Goal: Task Accomplishment & Management: Manage account settings

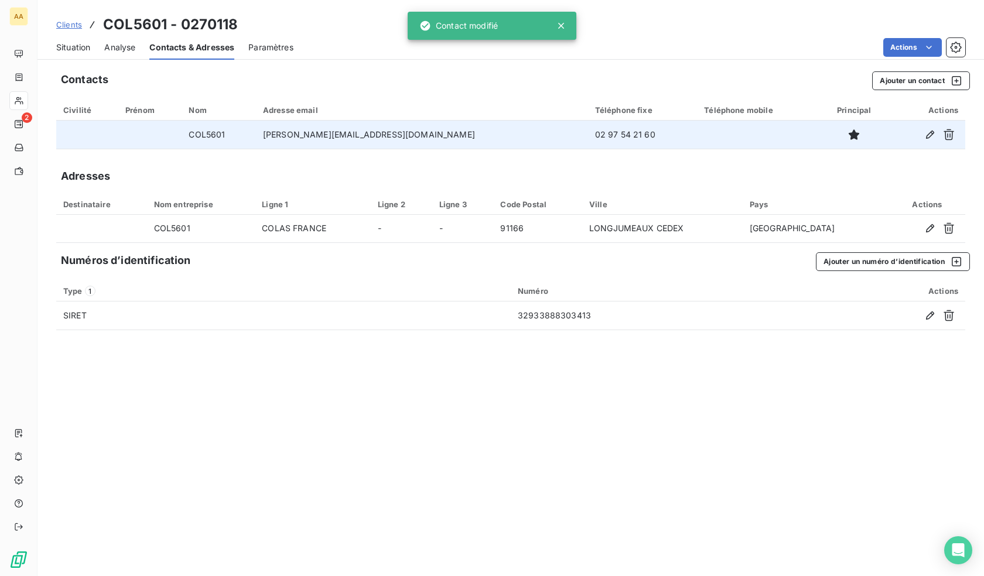
click at [255, 137] on td "COL5601" at bounding box center [219, 135] width 74 height 28
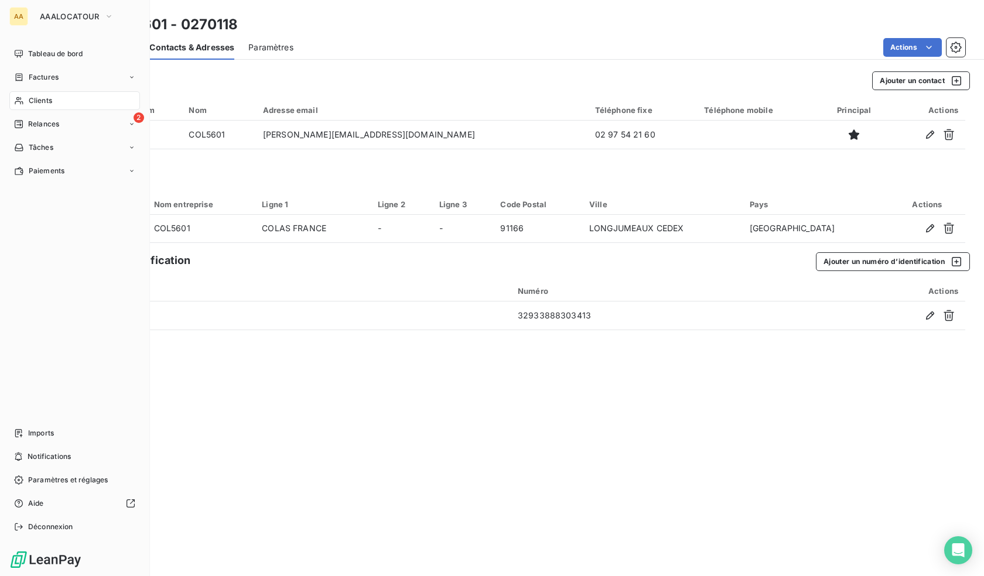
click at [49, 104] on span "Clients" at bounding box center [40, 100] width 23 height 11
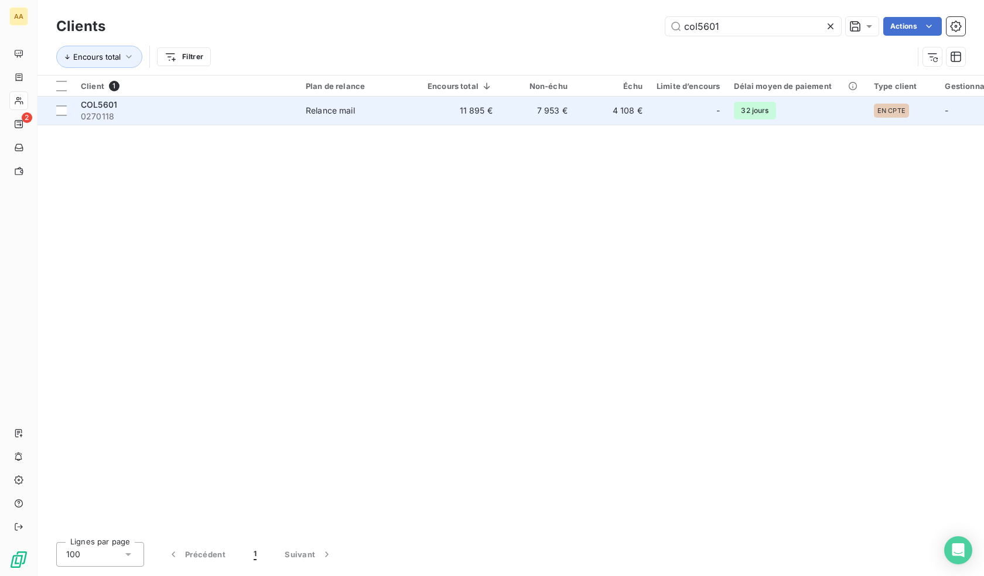
click at [423, 105] on td "11 895 €" at bounding box center [459, 111] width 79 height 28
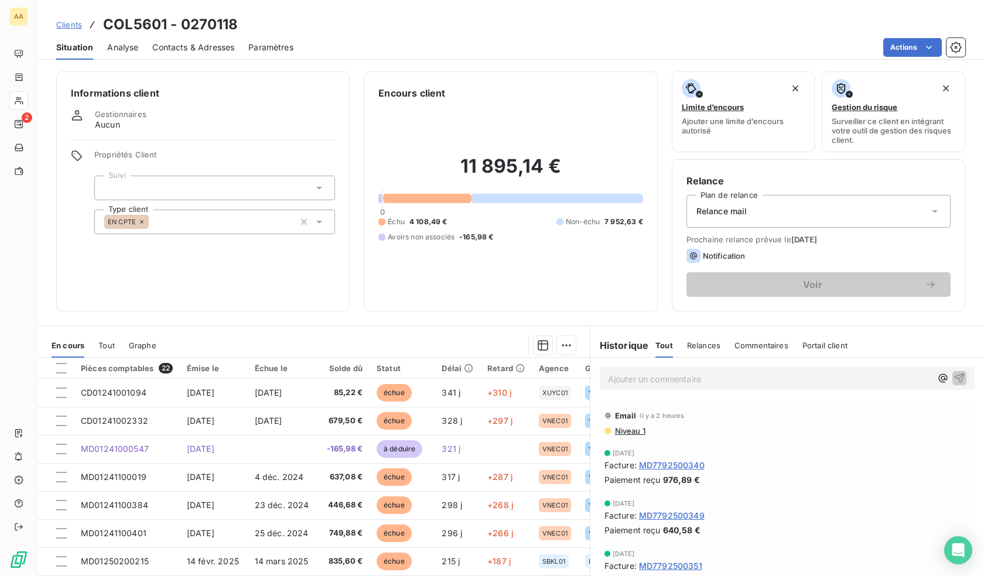
click at [621, 432] on span "Niveau 1" at bounding box center [630, 430] width 32 height 9
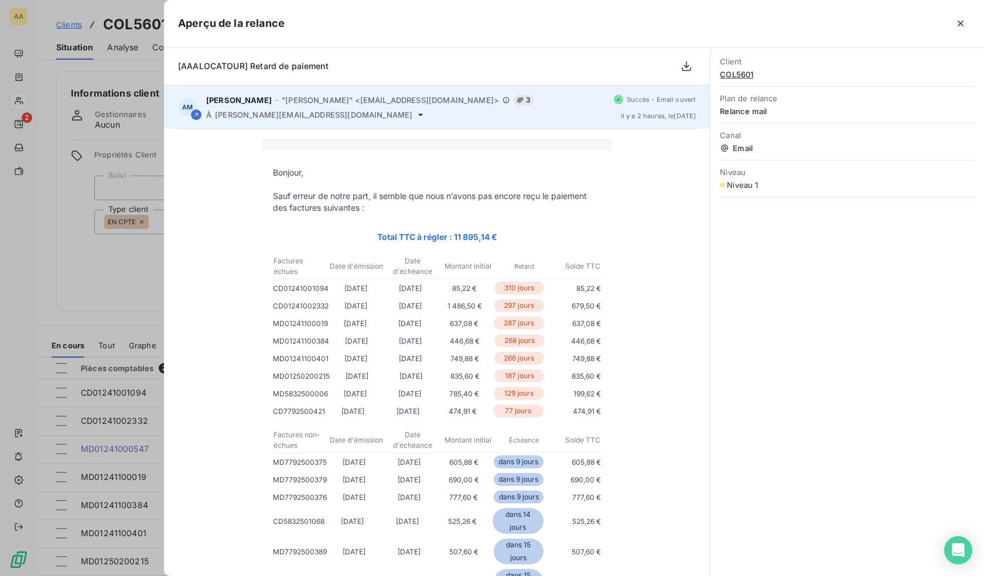
click at [499, 108] on div "[PERSON_NAME] - "[PERSON_NAME]" <[EMAIL_ADDRESS][DOMAIN_NAME]> 3 À [PERSON_NAME…" at bounding box center [405, 107] width 398 height 25
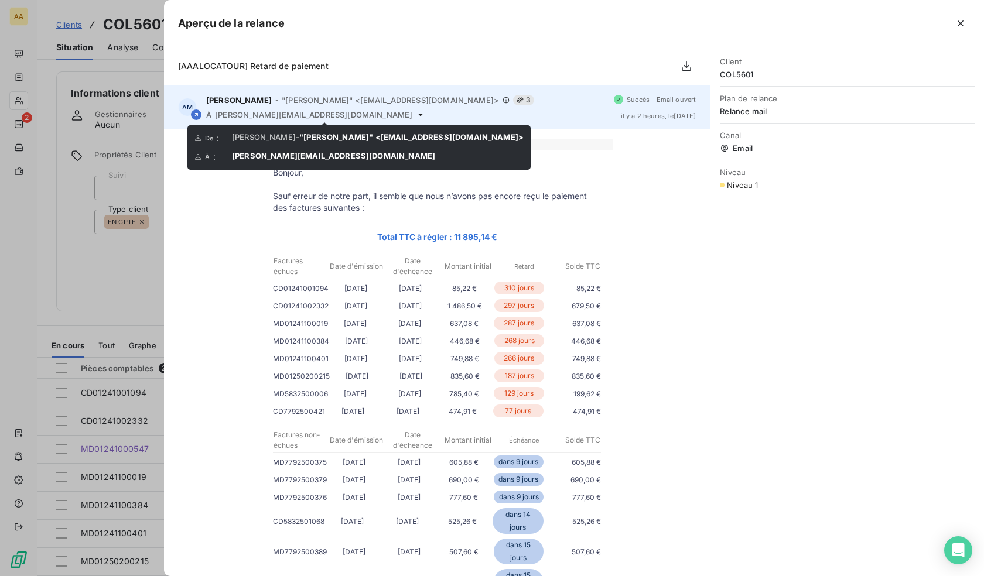
click at [416, 115] on icon at bounding box center [420, 114] width 9 height 9
click at [376, 105] on div "[PERSON_NAME] - "[PERSON_NAME]" <[EMAIL_ADDRESS][DOMAIN_NAME]> 3" at bounding box center [405, 100] width 398 height 11
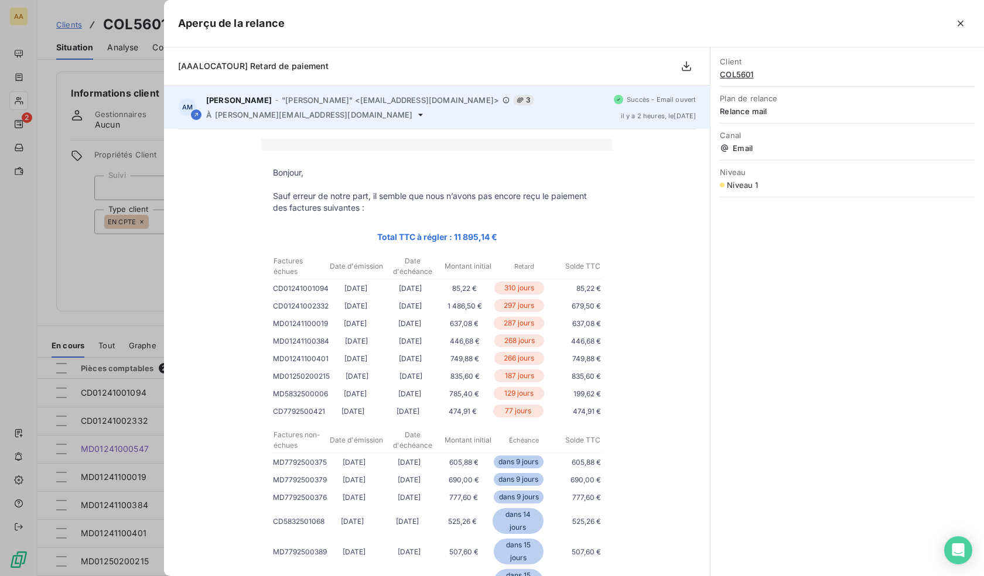
click at [513, 99] on span "3" at bounding box center [523, 100] width 21 height 11
click at [239, 102] on span "[PERSON_NAME]" at bounding box center [239, 99] width 66 height 9
click at [176, 115] on div "AM [PERSON_NAME] - "[PERSON_NAME]" <[EMAIL_ADDRESS][DOMAIN_NAME]> 3 À [PERSON_N…" at bounding box center [437, 106] width 546 height 43
click at [197, 109] on div at bounding box center [196, 115] width 11 height 12
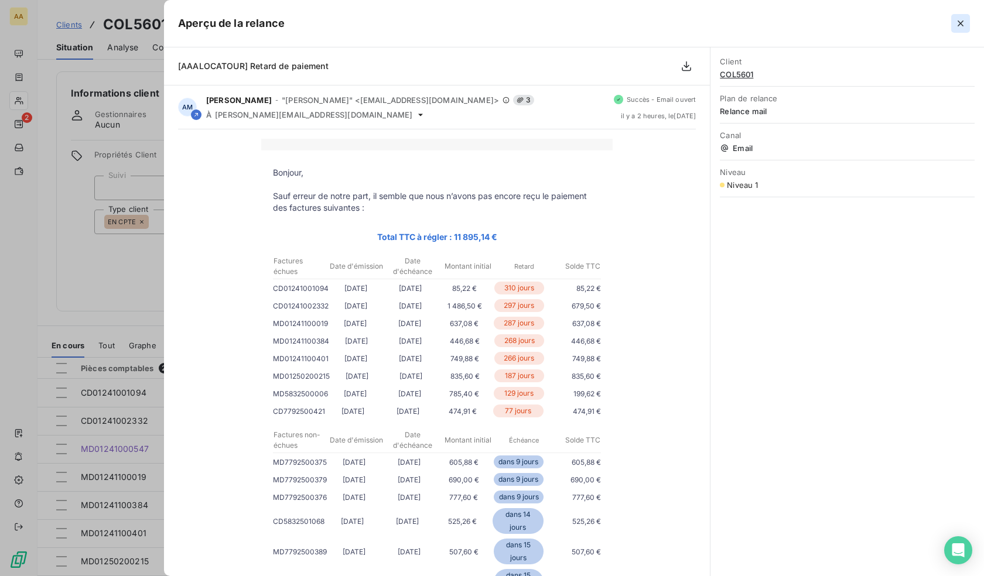
click at [956, 23] on icon "button" at bounding box center [960, 24] width 12 height 12
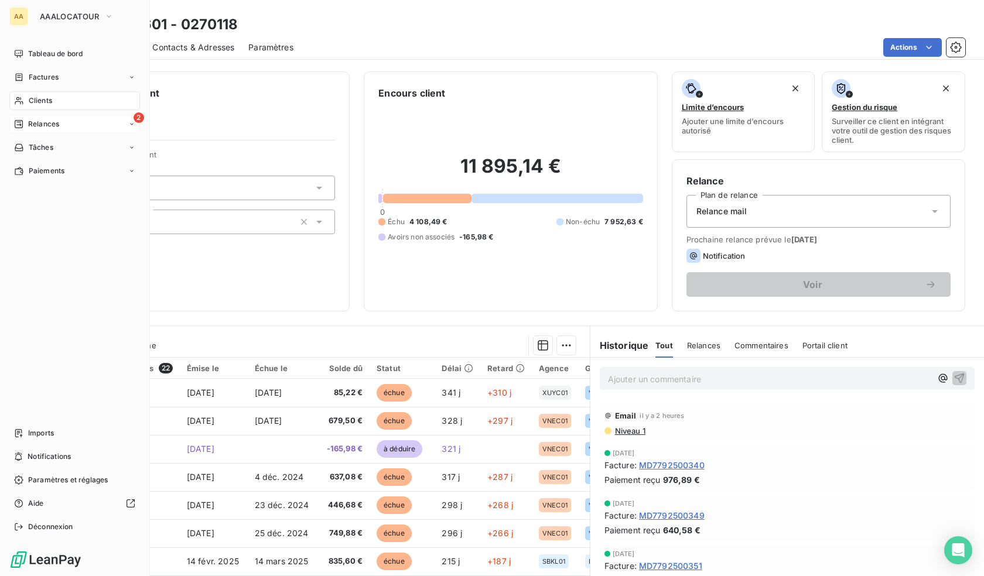
click at [36, 123] on span "Relances" at bounding box center [43, 124] width 31 height 11
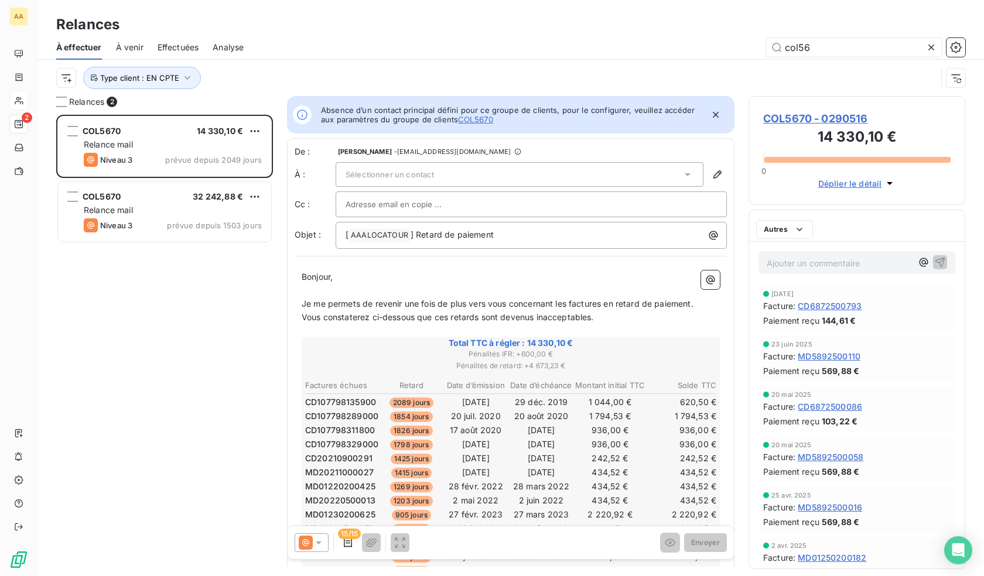
scroll to position [453, 208]
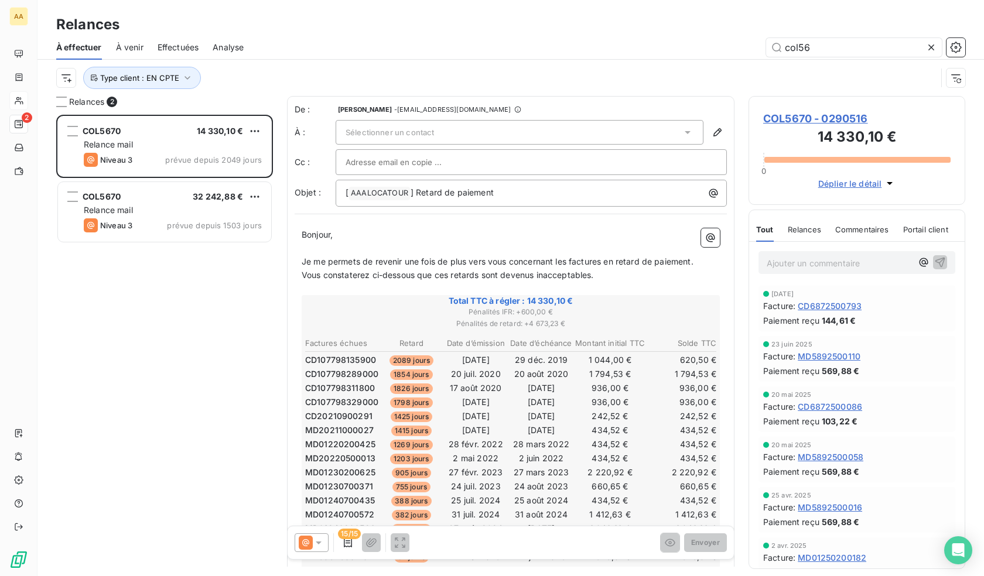
drag, startPoint x: 827, startPoint y: 40, endPoint x: 712, endPoint y: 47, distance: 115.6
click at [712, 47] on div "col56" at bounding box center [611, 47] width 707 height 19
click at [176, 46] on span "Effectuées" at bounding box center [179, 48] width 42 height 12
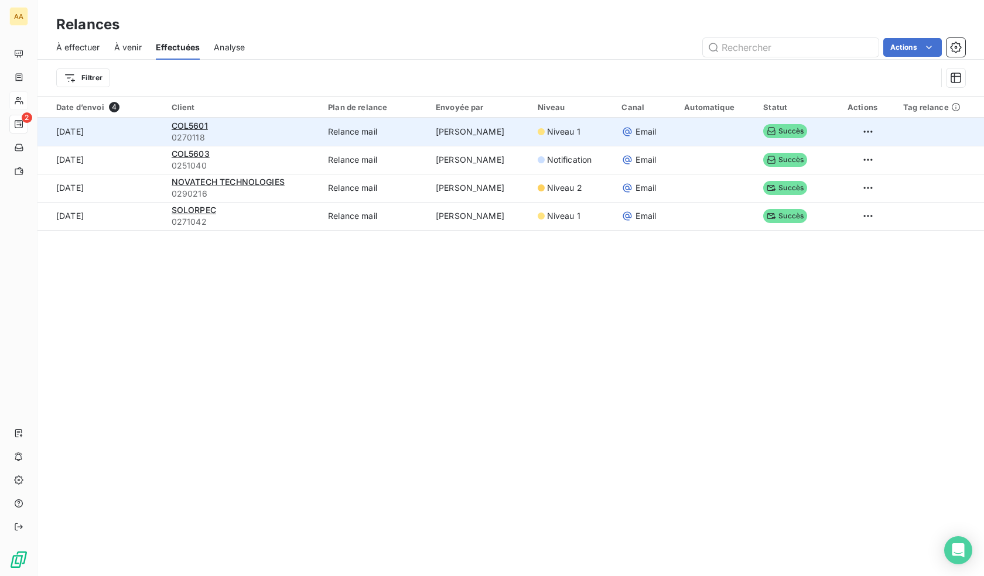
click at [321, 129] on td "Relance mail" at bounding box center [375, 132] width 108 height 28
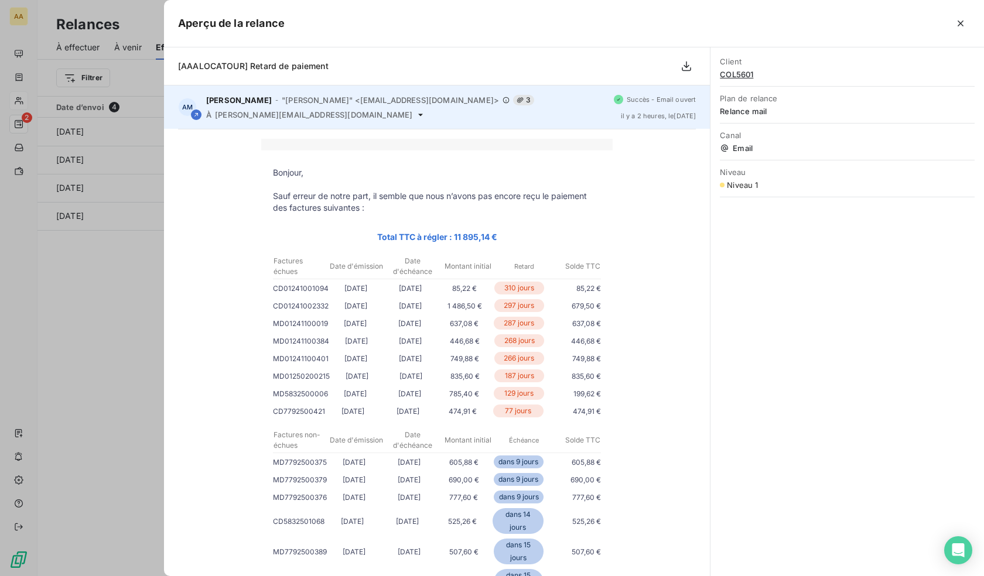
click at [416, 117] on icon at bounding box center [420, 114] width 9 height 9
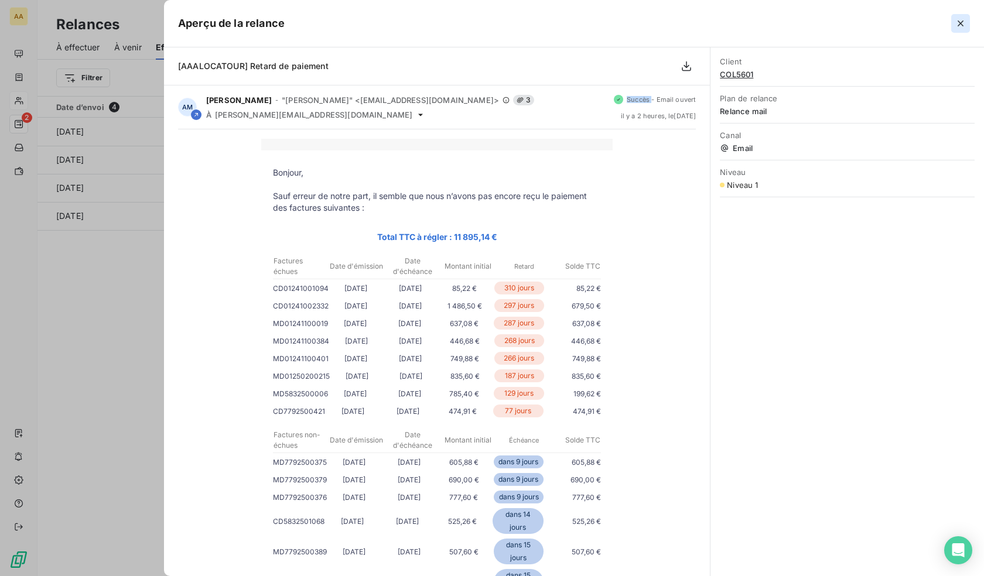
click at [956, 26] on icon "button" at bounding box center [960, 24] width 12 height 12
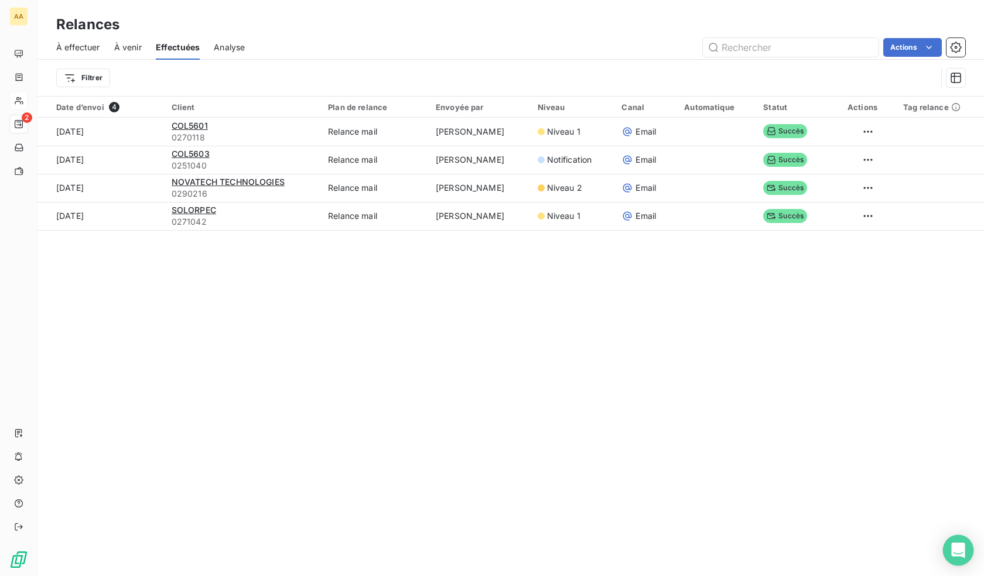
click at [949, 546] on div "Open Intercom Messenger" at bounding box center [958, 550] width 31 height 31
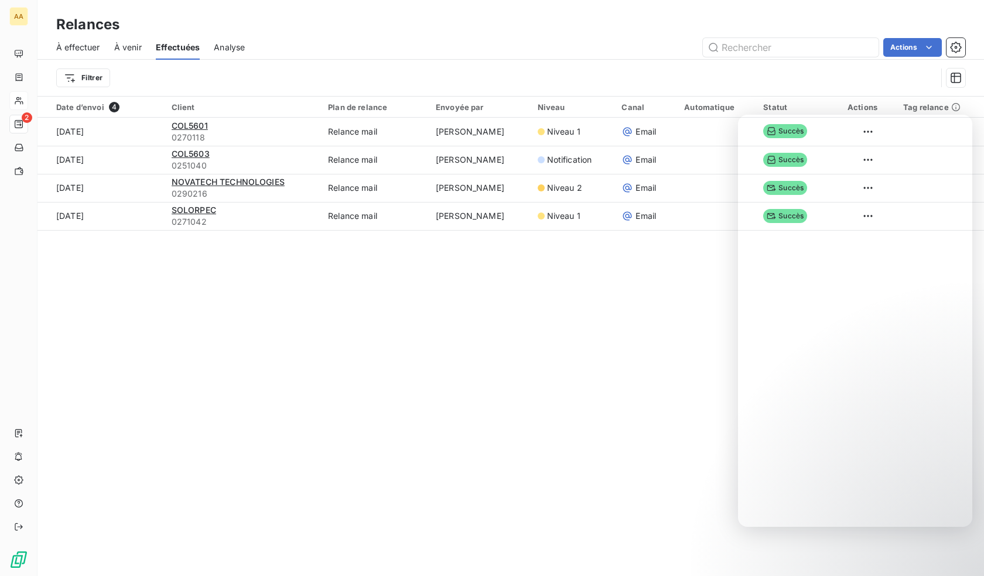
click at [280, 311] on div "Relances À effectuer À venir Effectuées Analyse Actions Filtrer Date d’envoi 4 …" at bounding box center [510, 288] width 946 height 576
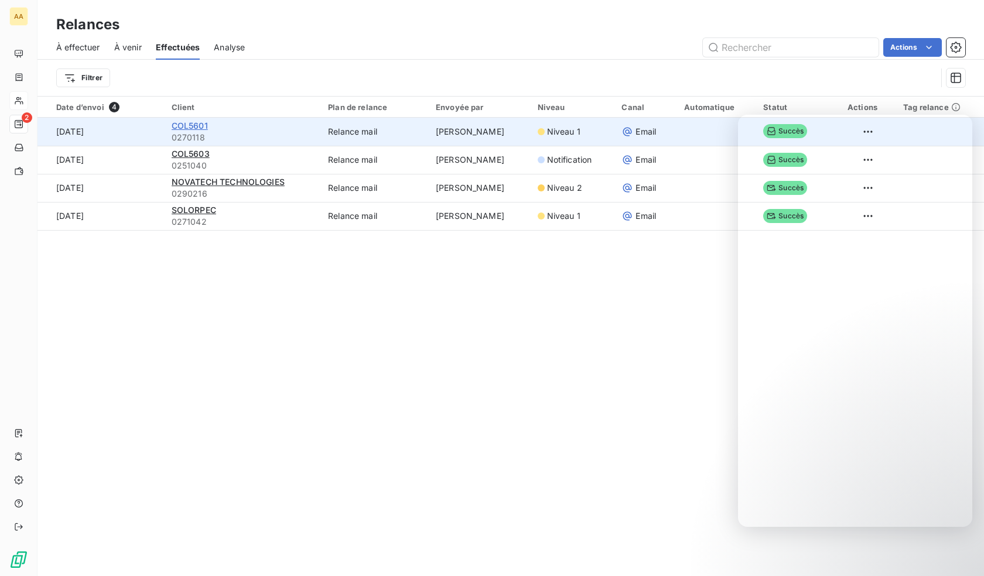
click at [200, 128] on span "COL5601" at bounding box center [190, 126] width 36 height 10
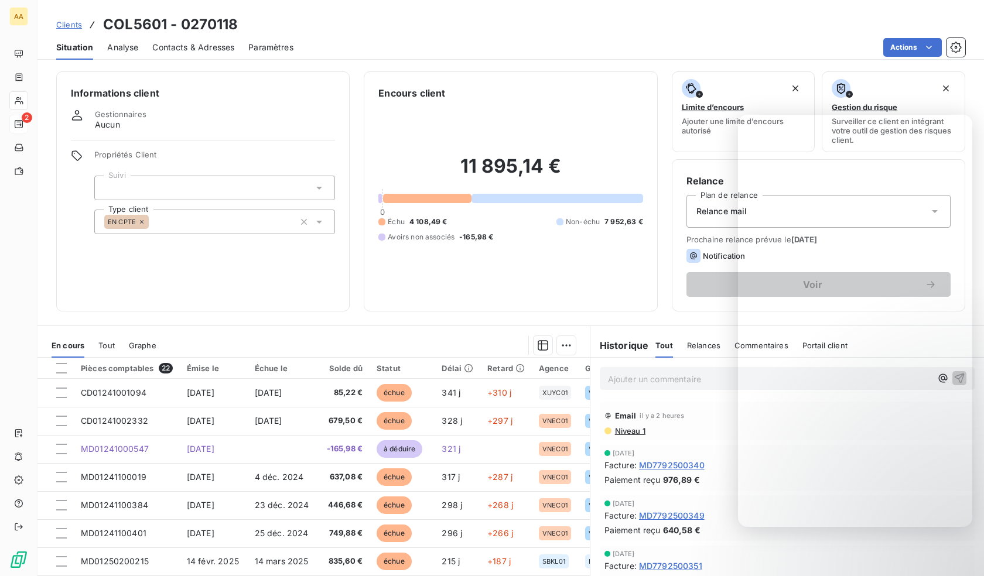
click at [410, 272] on div "11 895,14 € 0 Échu 4 108,49 € Non-échu 7 952,63 € Avoirs non associés -165,98 €" at bounding box center [510, 198] width 264 height 197
click at [629, 431] on span "Niveau 1" at bounding box center [630, 430] width 32 height 9
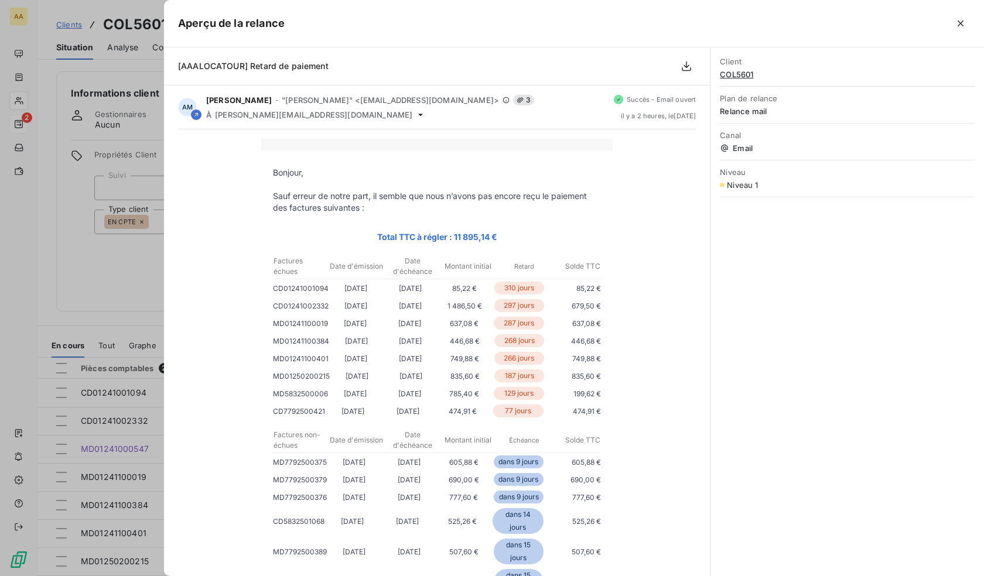
click at [734, 148] on span "Email" at bounding box center [847, 147] width 255 height 9
click at [744, 101] on span "Plan de relance" at bounding box center [847, 98] width 255 height 9
click at [958, 26] on icon "button" at bounding box center [960, 24] width 12 height 12
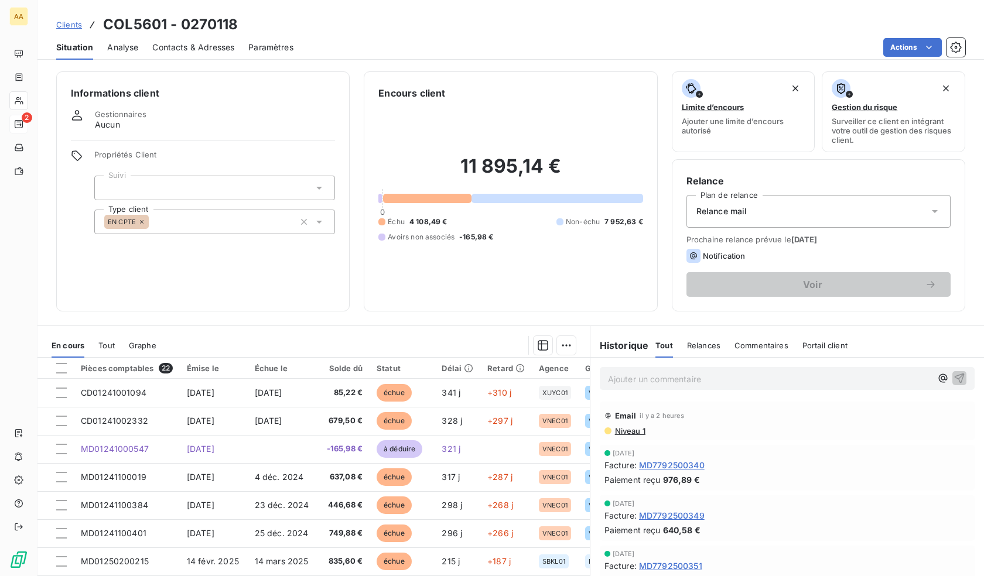
click at [189, 49] on span "Contacts & Adresses" at bounding box center [193, 48] width 82 height 12
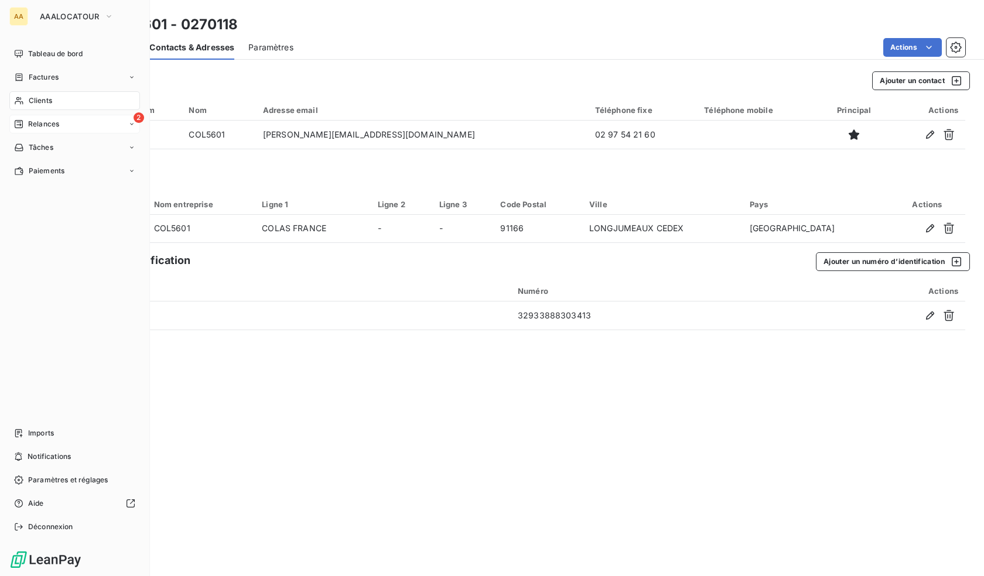
click at [52, 95] on span "Clients" at bounding box center [40, 100] width 23 height 11
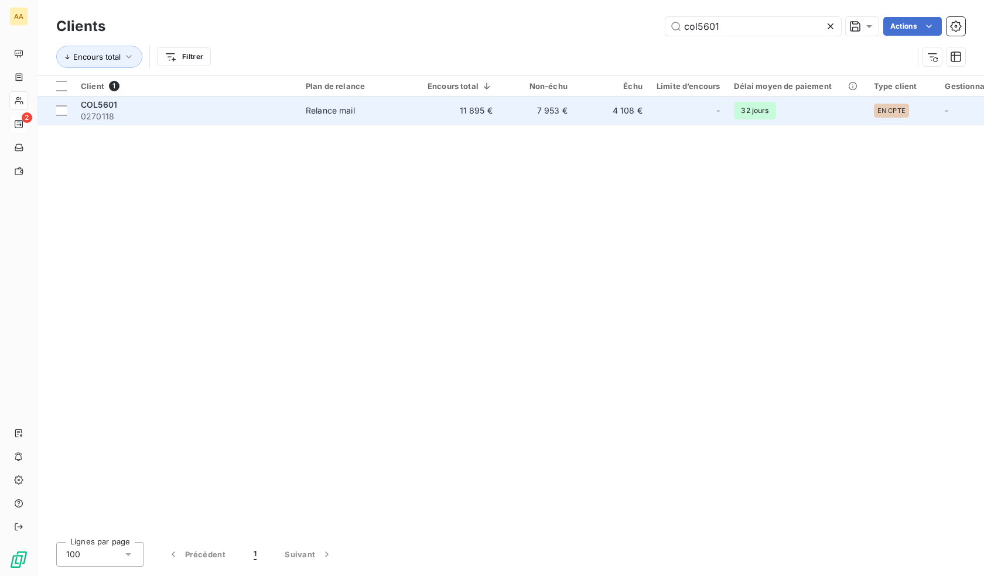
click at [396, 113] on span "Relance mail" at bounding box center [360, 111] width 108 height 12
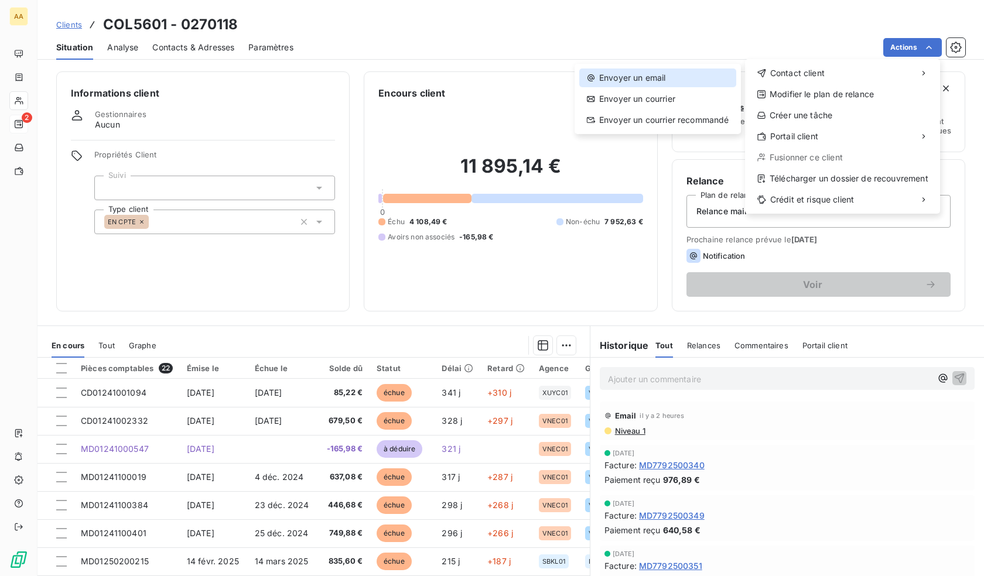
click at [693, 75] on div "Envoyer un email" at bounding box center [657, 78] width 157 height 19
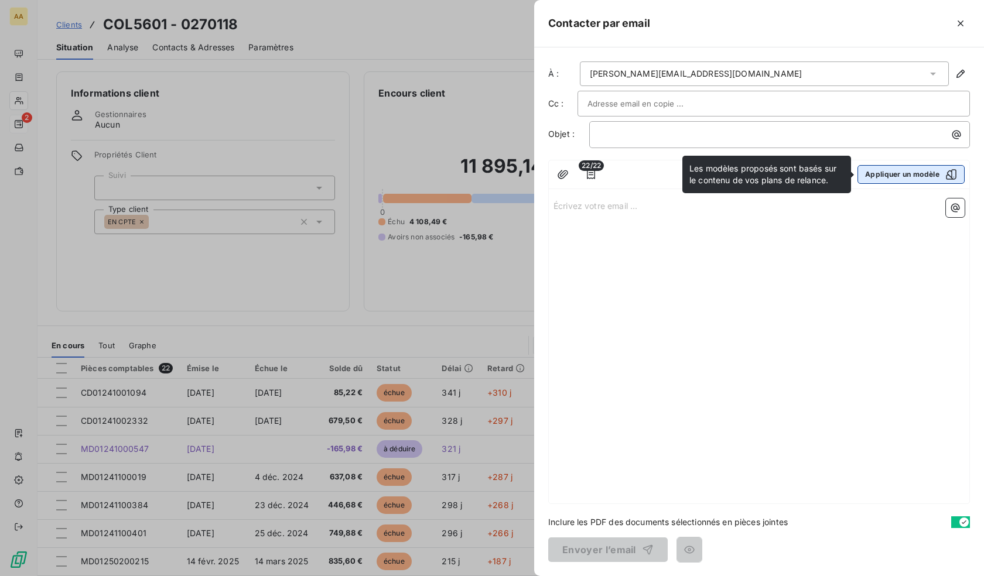
click at [937, 180] on button "Appliquer un modèle" at bounding box center [910, 174] width 107 height 19
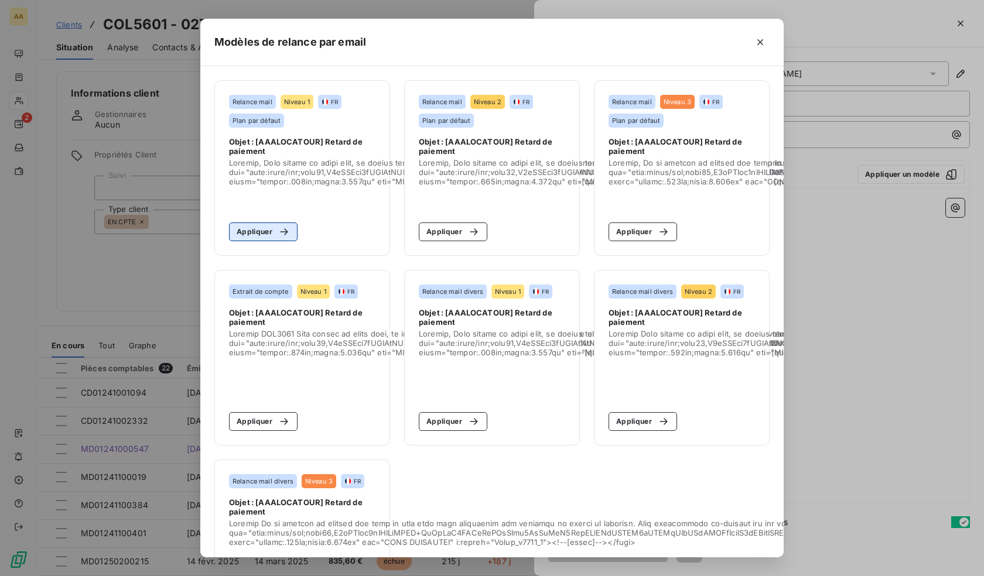
click at [255, 231] on button "Appliquer" at bounding box center [263, 231] width 69 height 19
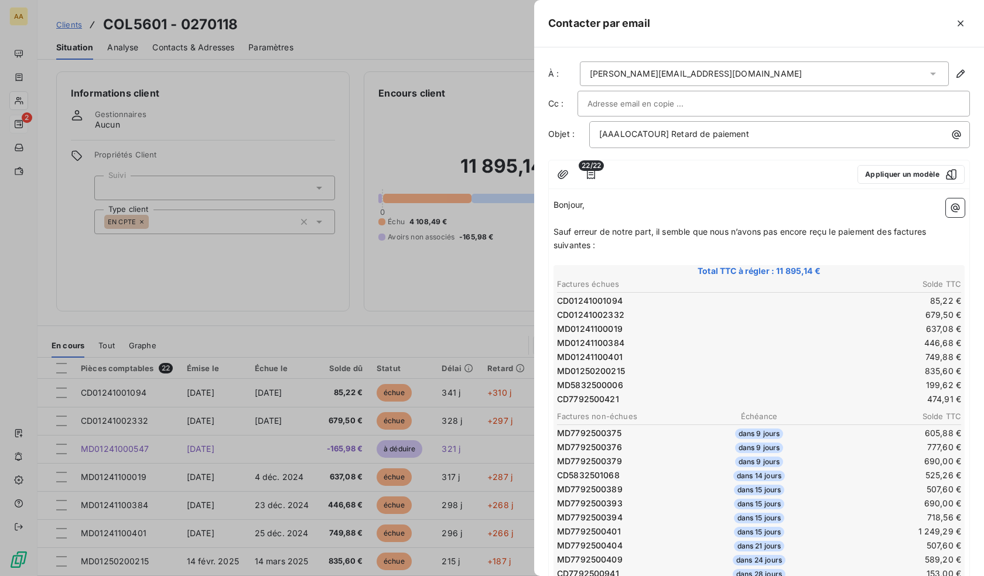
scroll to position [391, 0]
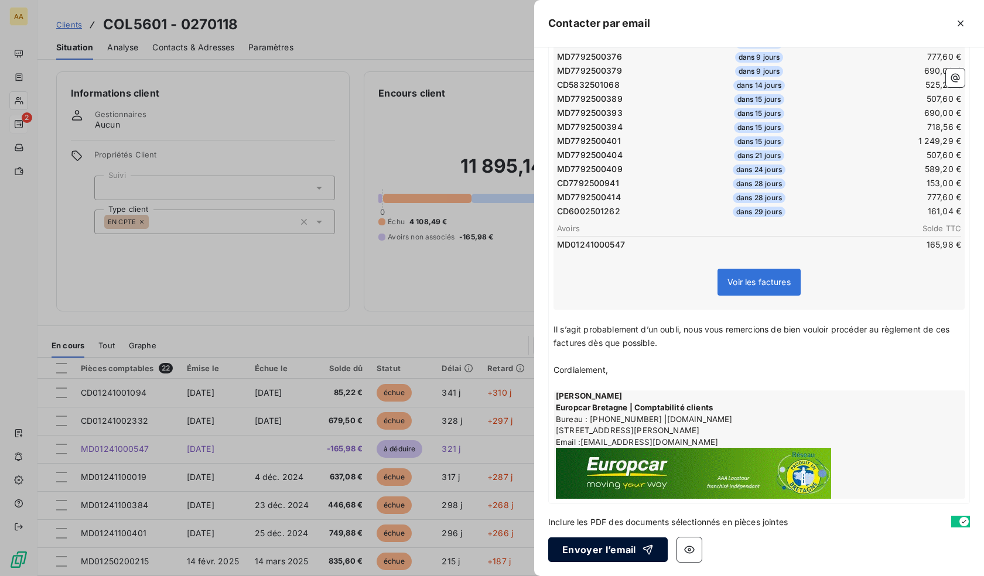
click at [599, 555] on button "Envoyer l’email" at bounding box center [607, 550] width 119 height 25
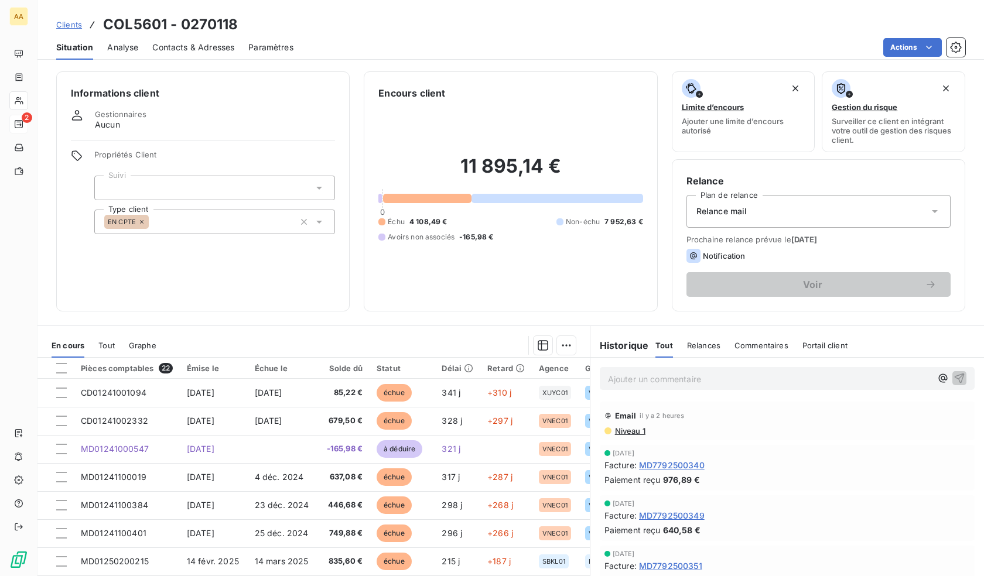
click at [704, 347] on span "Relances" at bounding box center [703, 345] width 33 height 9
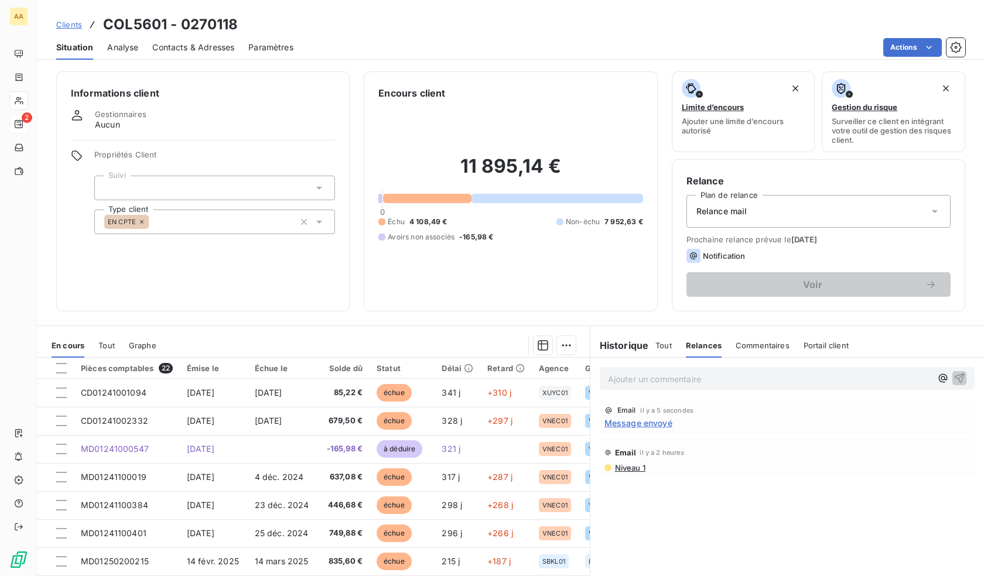
click at [663, 350] on div "Tout" at bounding box center [663, 345] width 16 height 25
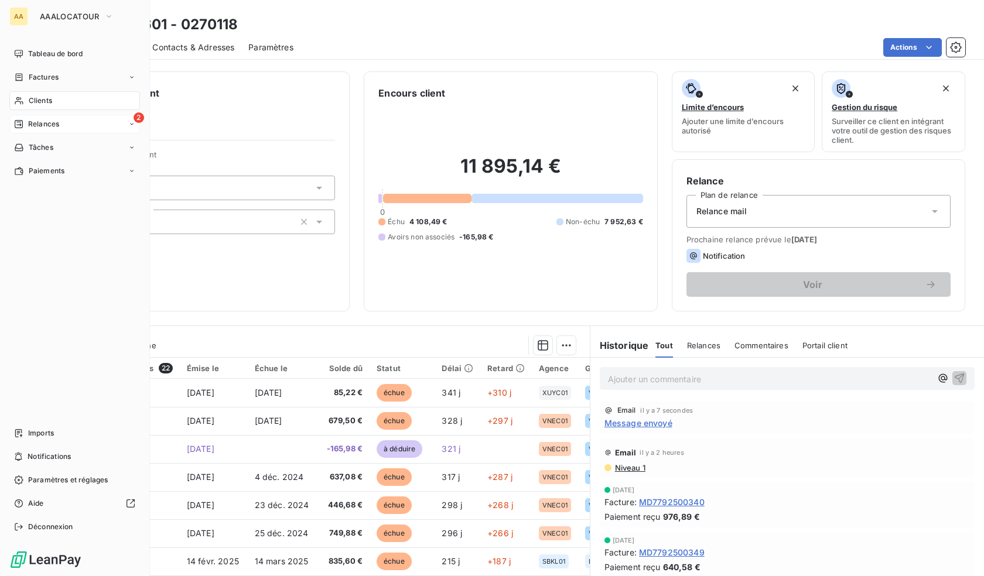
click at [44, 102] on span "Clients" at bounding box center [40, 100] width 23 height 11
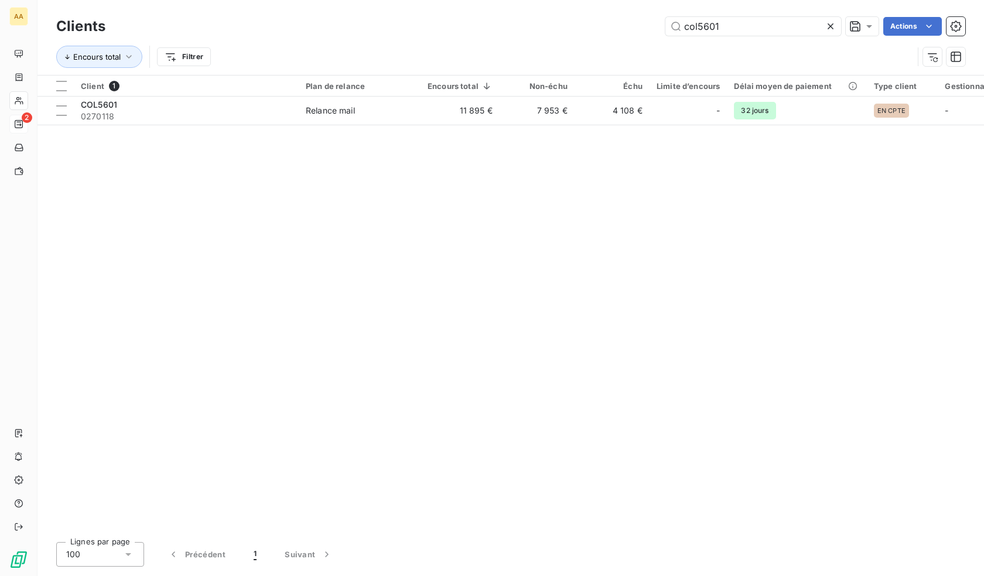
drag, startPoint x: 750, startPoint y: 20, endPoint x: 562, endPoint y: 33, distance: 189.0
click at [562, 33] on div "col5601 Actions" at bounding box center [541, 26] width 845 height 19
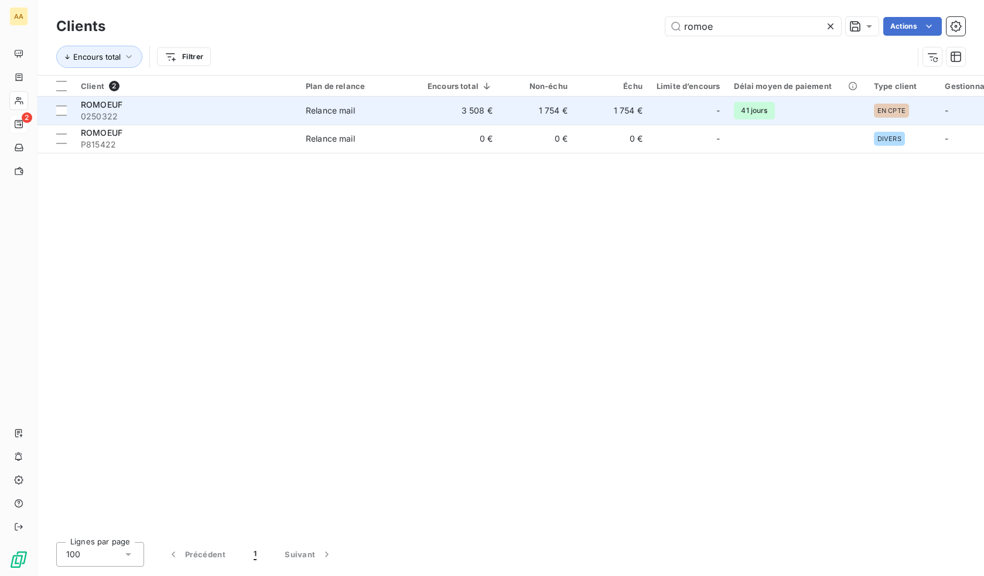
type input "romoe"
click at [329, 114] on div "Relance mail" at bounding box center [330, 111] width 49 height 12
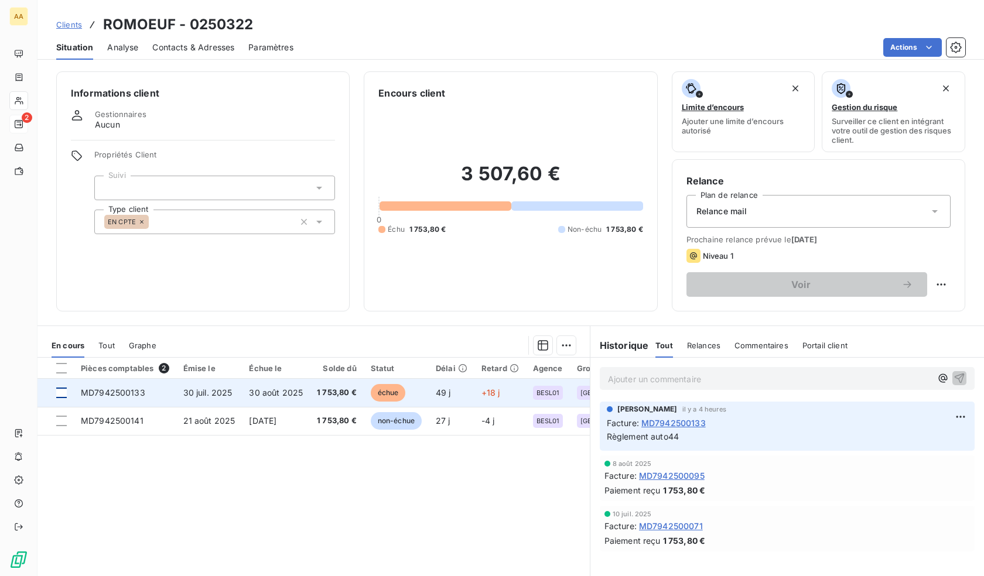
click at [60, 394] on div at bounding box center [61, 393] width 11 height 11
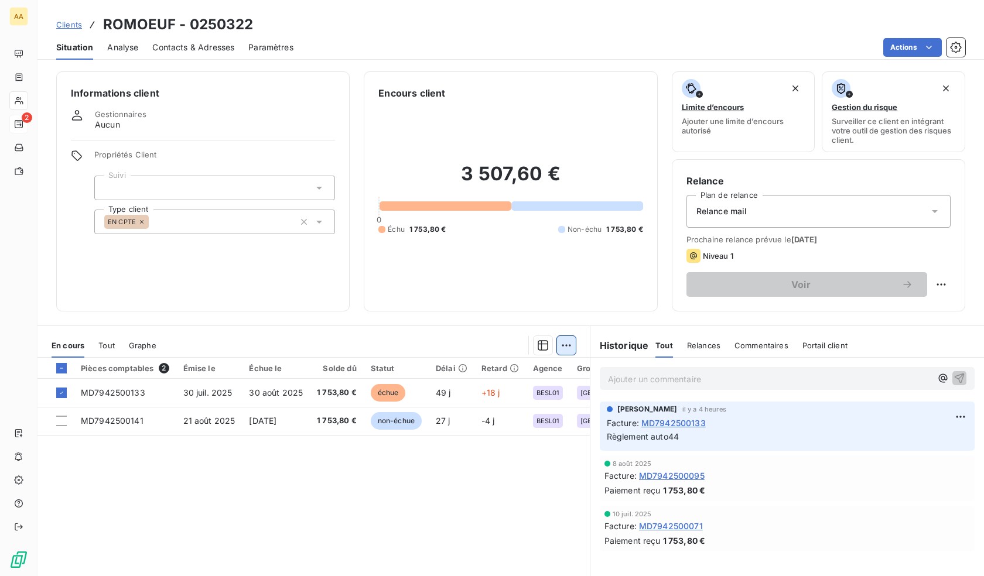
click at [557, 345] on html "AA 2 Clients ROMOEUF - 0250322 Situation Analyse Contacts & Adresses Paramètres…" at bounding box center [492, 288] width 984 height 576
click at [564, 347] on html "AA 2 Clients ROMOEUF - 0250322 Situation Analyse Contacts & Adresses Paramètres…" at bounding box center [492, 288] width 984 height 576
click at [563, 347] on html "AA 2 Clients ROMOEUF - 0250322 Situation Analyse Contacts & Adresses Paramètres…" at bounding box center [492, 288] width 984 height 576
click at [560, 347] on html "AA 2 Clients ROMOEUF - 0250322 Situation Analyse Contacts & Adresses Paramètres…" at bounding box center [492, 288] width 984 height 576
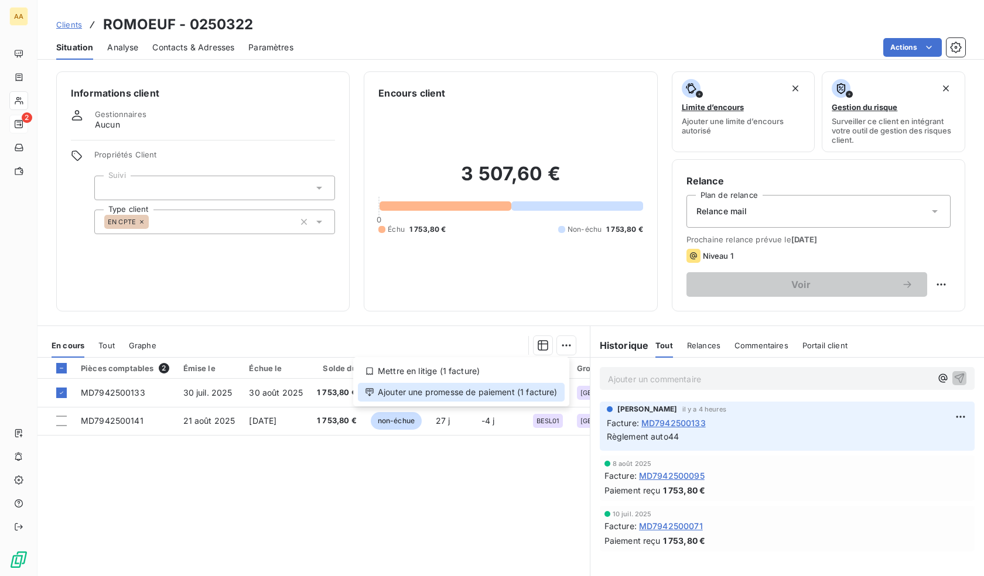
click at [478, 396] on div "Ajouter une promesse de paiement (1 facture)" at bounding box center [461, 392] width 207 height 19
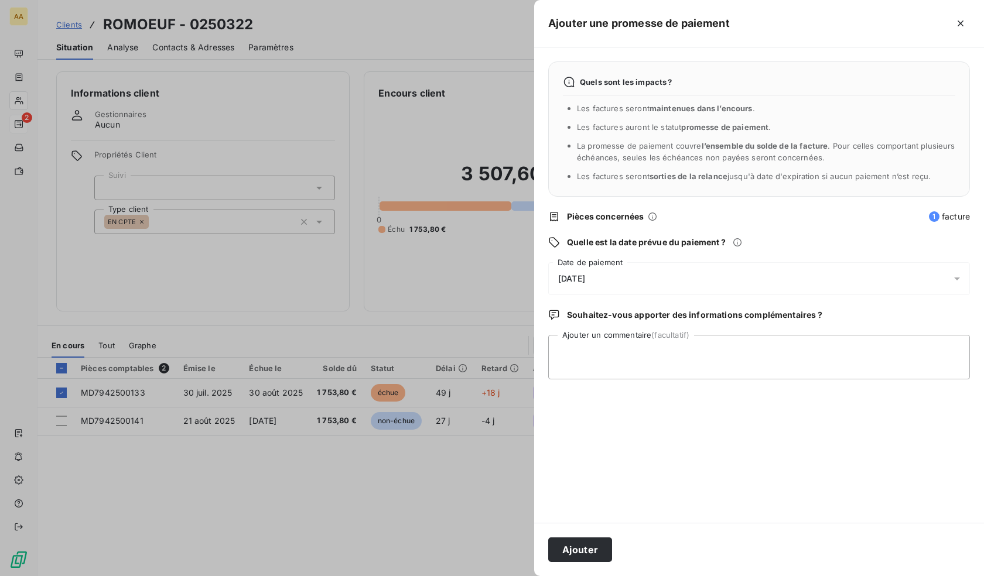
click at [613, 282] on div "[DATE]" at bounding box center [759, 278] width 422 height 33
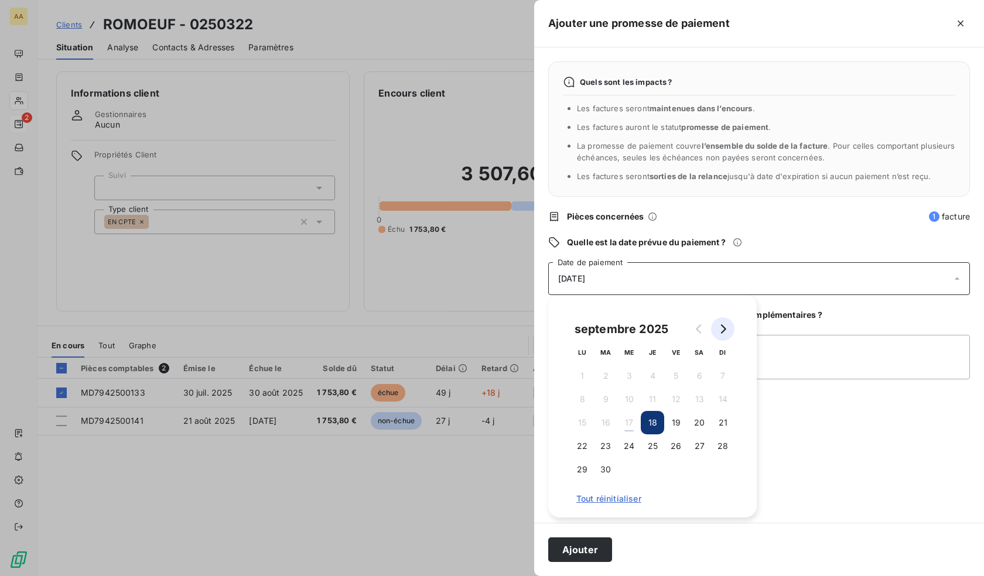
click at [726, 328] on icon "Go to next month" at bounding box center [722, 328] width 9 height 9
click at [673, 403] on button "10" at bounding box center [675, 399] width 23 height 23
click at [819, 471] on div "Quels sont les impacts ? Les factures seront maintenues dans l’encours . Les fa…" at bounding box center [759, 284] width 450 height 475
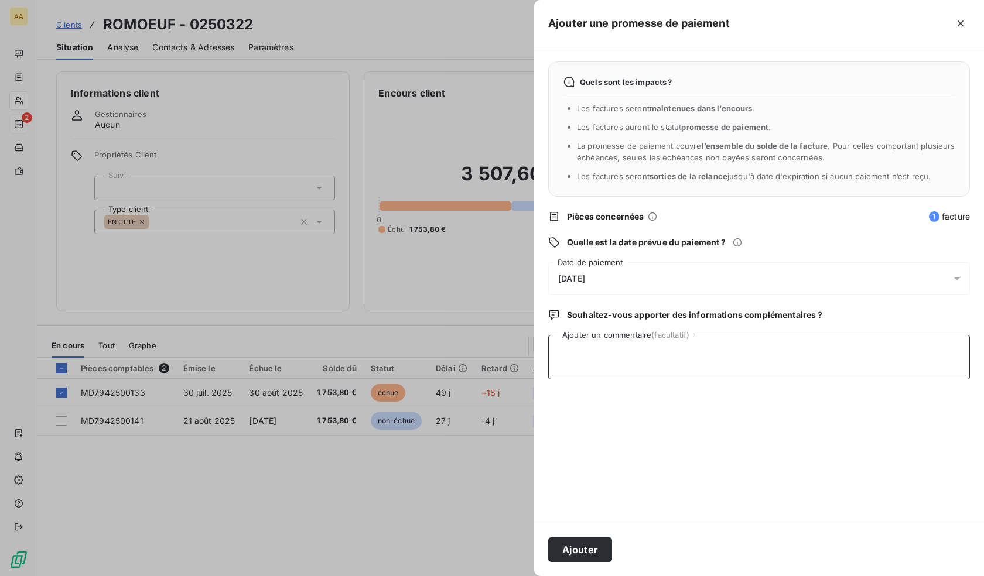
click at [683, 355] on textarea "Ajouter un commentaire (facultatif)" at bounding box center [759, 357] width 422 height 44
type textarea "Transfert depuis AUTO44 début mois d'octobre"
click at [576, 552] on button "Ajouter" at bounding box center [580, 550] width 64 height 25
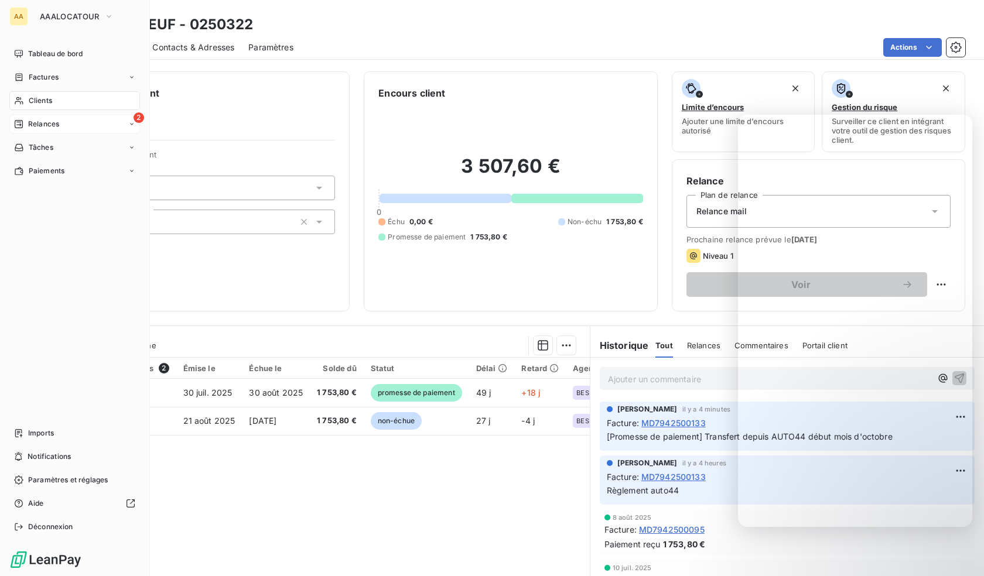
click at [23, 126] on icon at bounding box center [19, 124] width 8 height 8
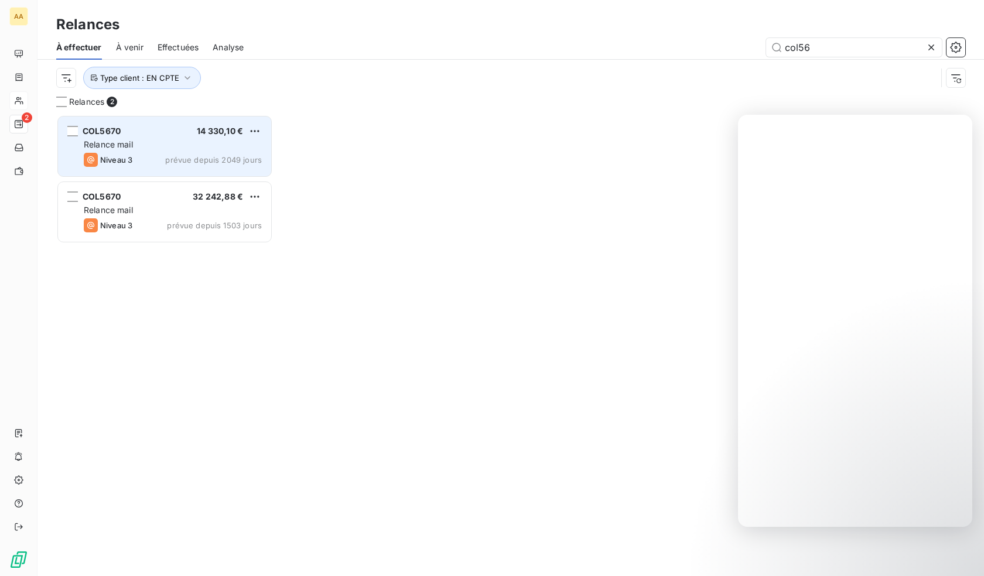
scroll to position [453, 208]
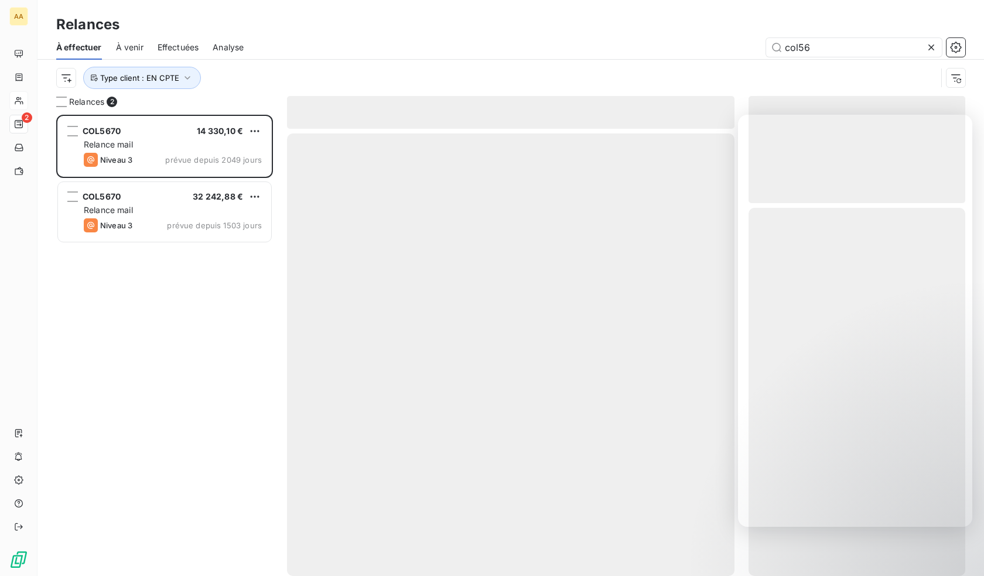
click at [172, 44] on span "Effectuées" at bounding box center [179, 48] width 42 height 12
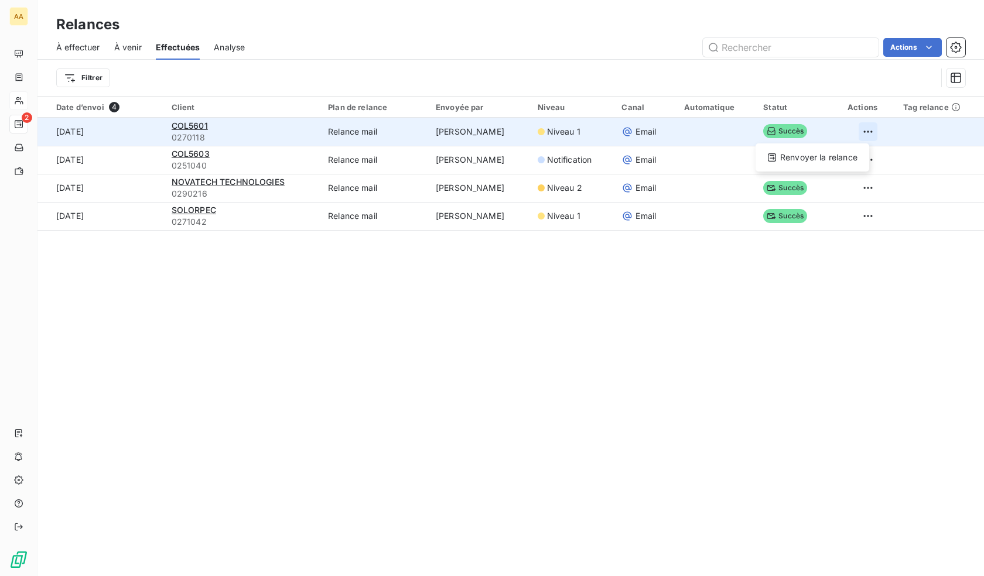
click at [860, 132] on html "AA 2 Relances À effectuer À venir Effectuées Analyse Actions Filtrer Date d’env…" at bounding box center [492, 288] width 984 height 576
click at [819, 157] on div "Renvoyer la relance" at bounding box center [812, 157] width 104 height 19
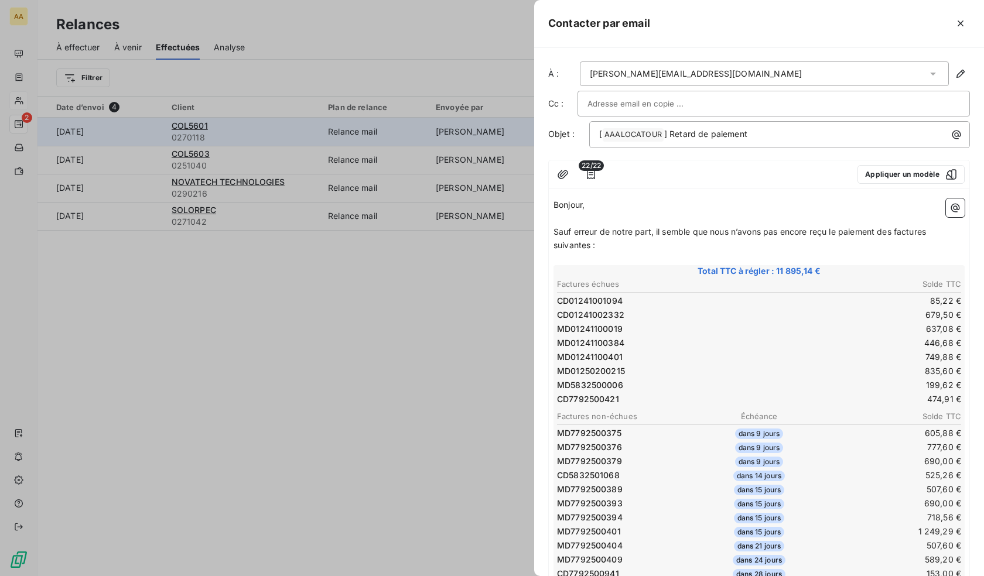
click at [697, 78] on div "[PERSON_NAME][EMAIL_ADDRESS][DOMAIN_NAME]" at bounding box center [764, 73] width 369 height 25
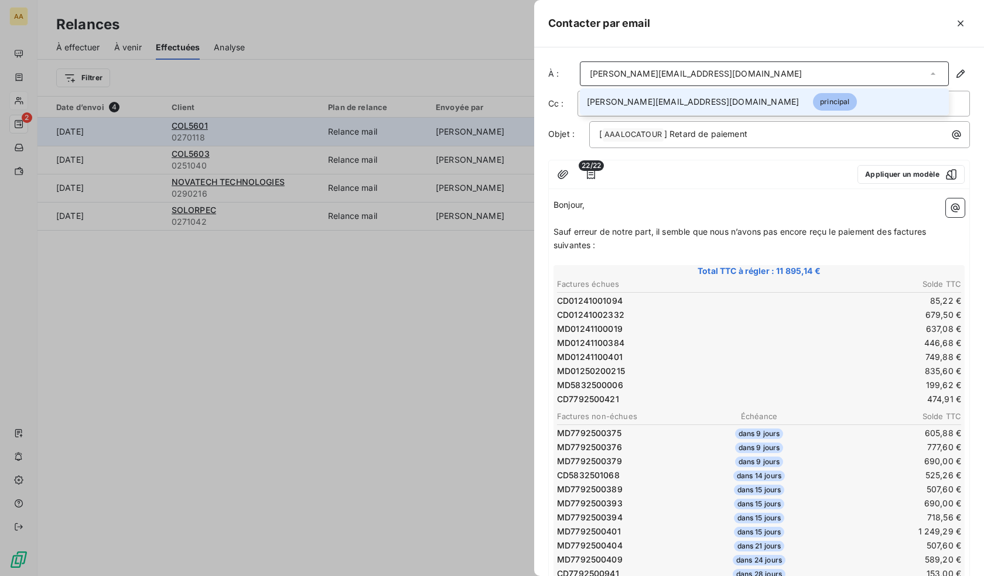
click at [697, 78] on div "[PERSON_NAME][EMAIL_ADDRESS][DOMAIN_NAME]" at bounding box center [764, 73] width 369 height 25
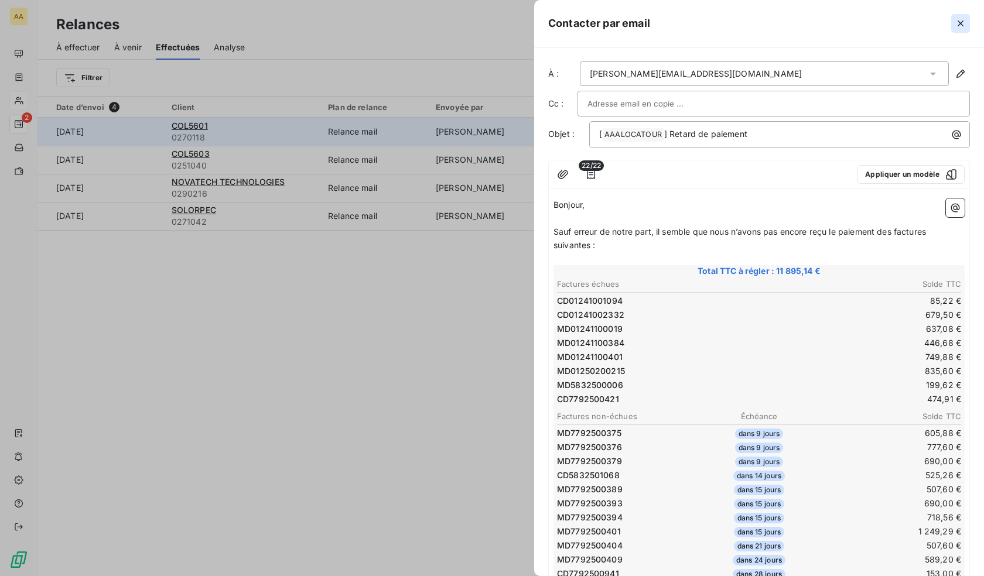
click at [963, 22] on icon "button" at bounding box center [960, 23] width 6 height 6
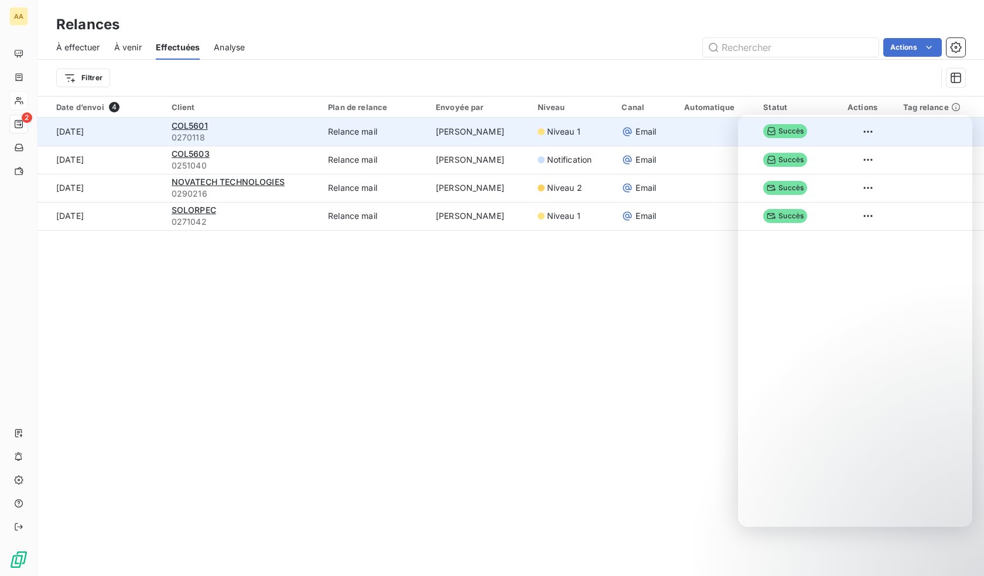
click at [394, 355] on div "Relances À effectuer À venir Effectuées Analyse Actions Filtrer Date d’envoi 4 …" at bounding box center [510, 288] width 946 height 576
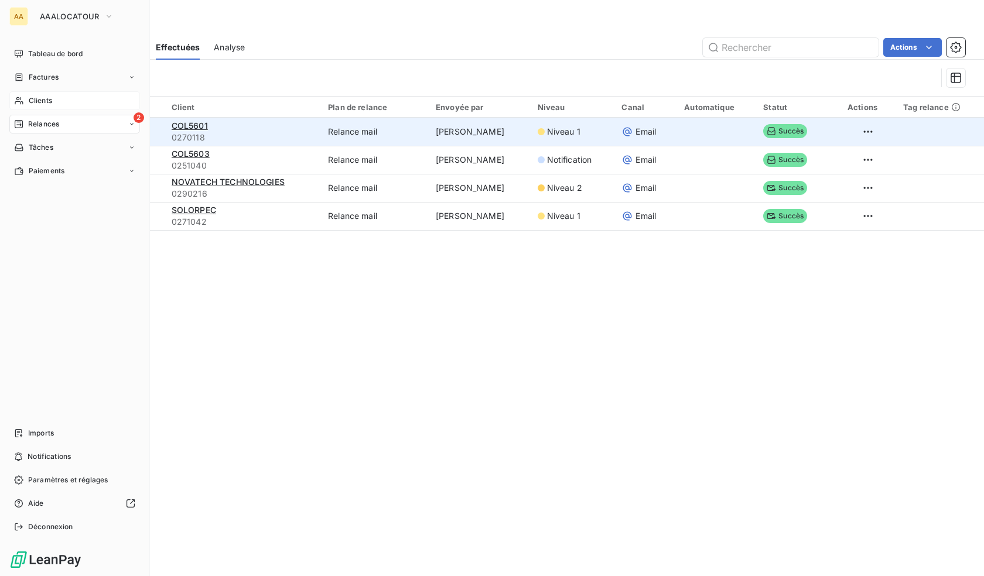
click at [29, 119] on span "Relances" at bounding box center [43, 124] width 31 height 11
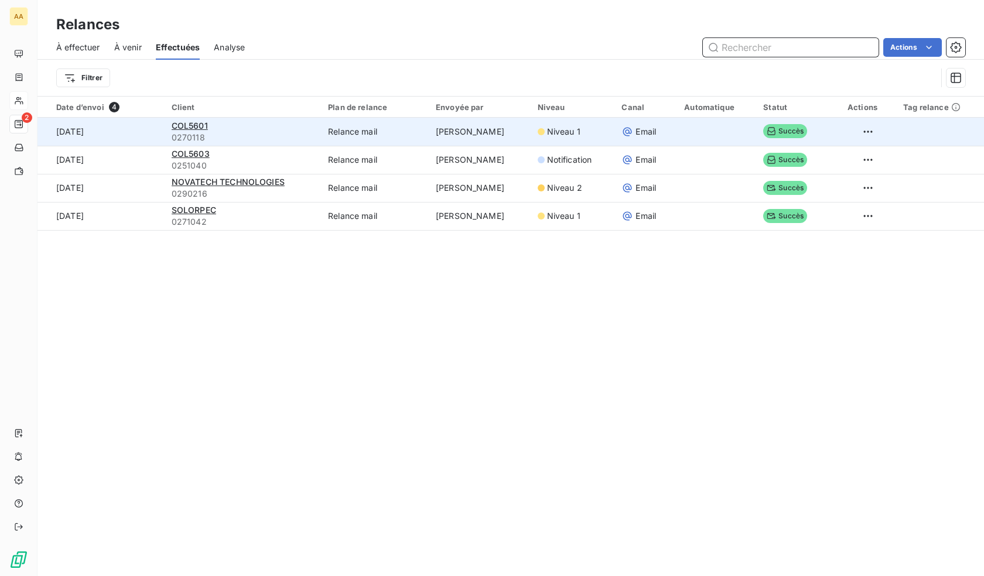
click at [734, 47] on input "text" at bounding box center [791, 47] width 176 height 19
click at [66, 48] on span "À effectuer" at bounding box center [78, 48] width 44 height 12
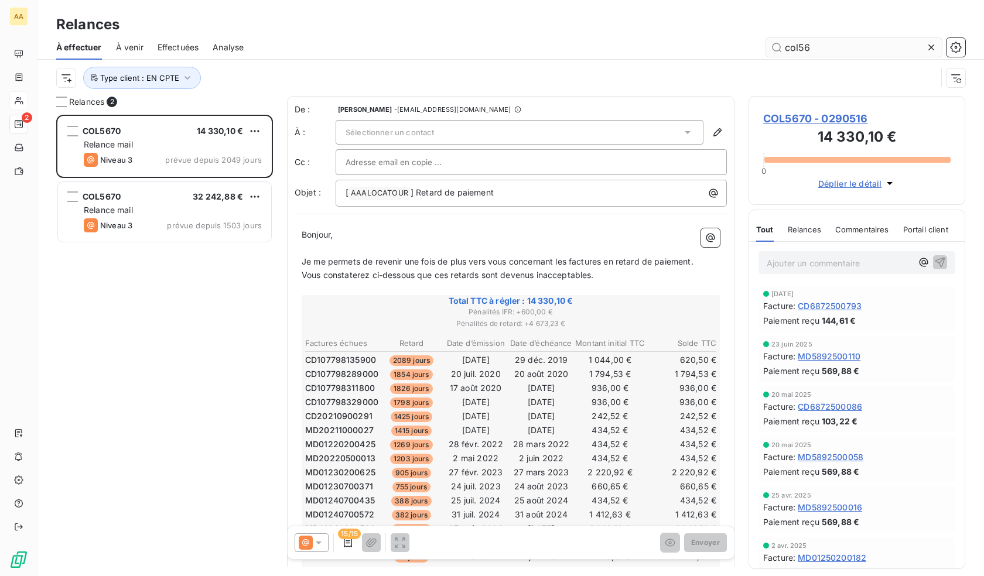
click at [804, 47] on input "col56" at bounding box center [854, 47] width 176 height 19
click at [804, 48] on input "col56" at bounding box center [854, 47] width 176 height 19
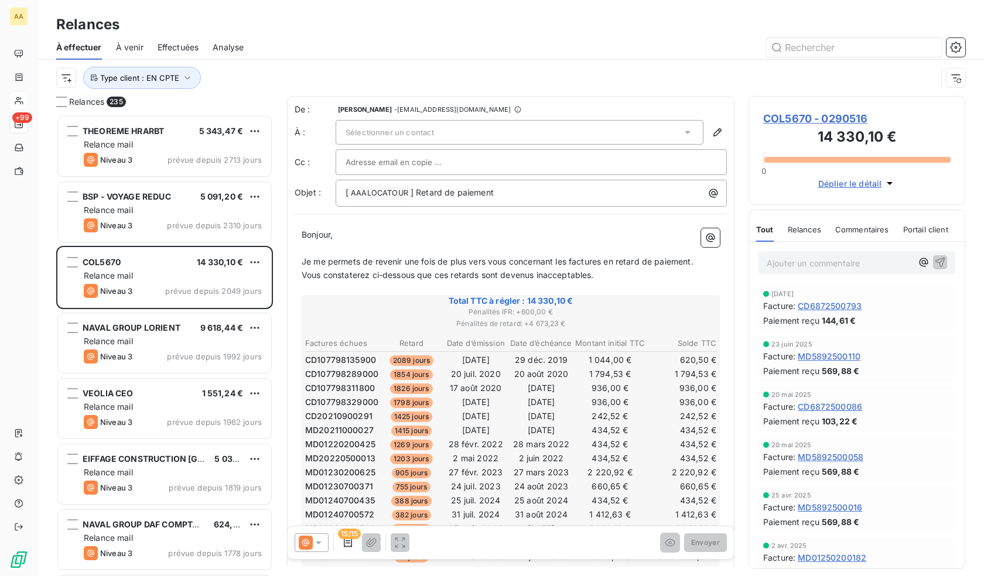
scroll to position [453, 208]
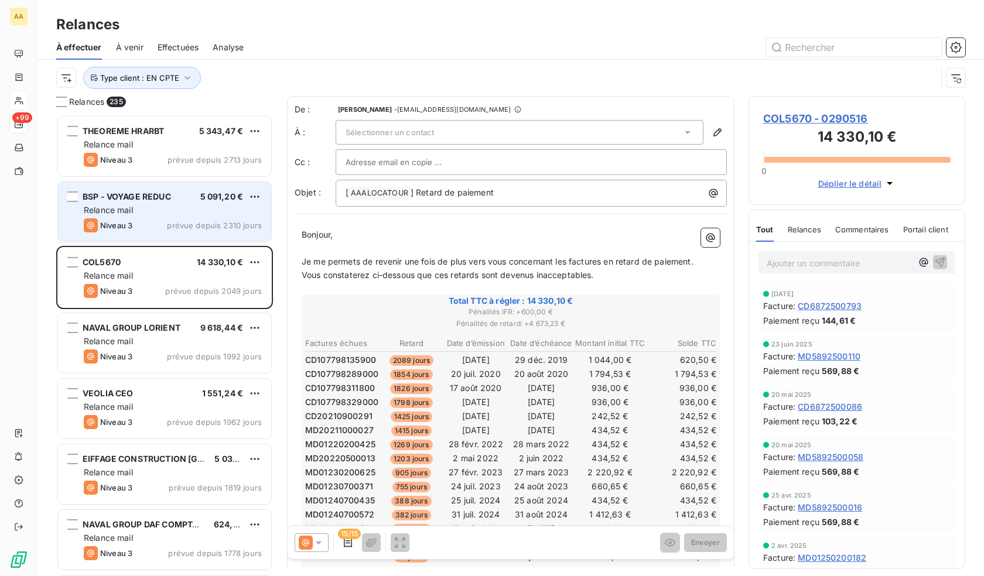
click at [152, 212] on div "Relance mail" at bounding box center [173, 210] width 178 height 12
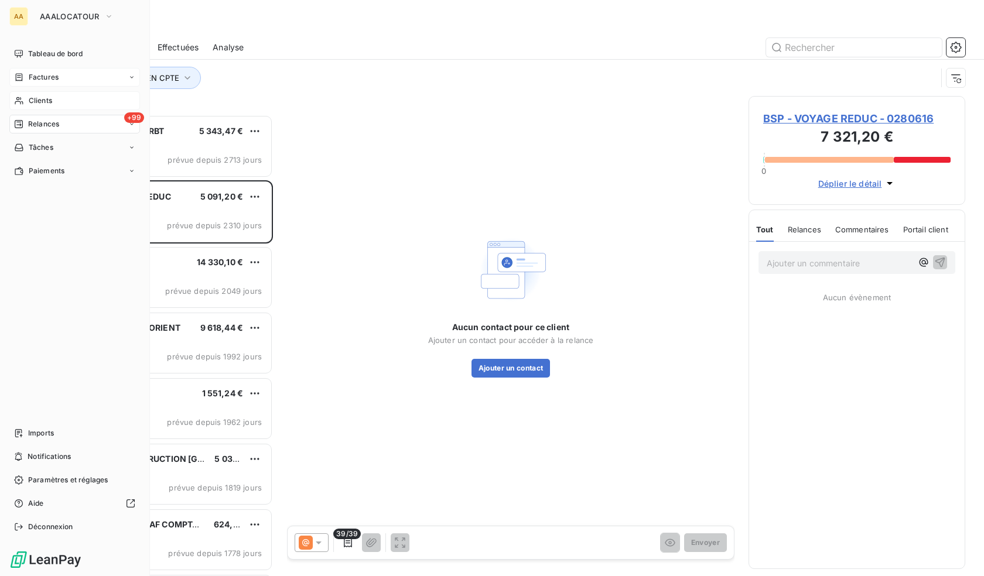
click at [53, 68] on div "Factures" at bounding box center [74, 77] width 131 height 19
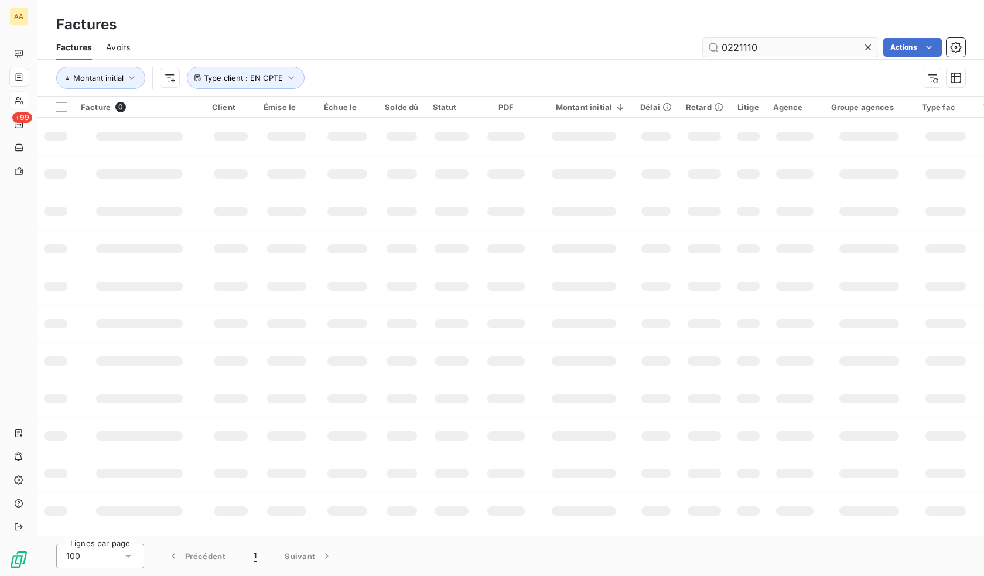
click at [790, 50] on input "0221110" at bounding box center [791, 47] width 176 height 19
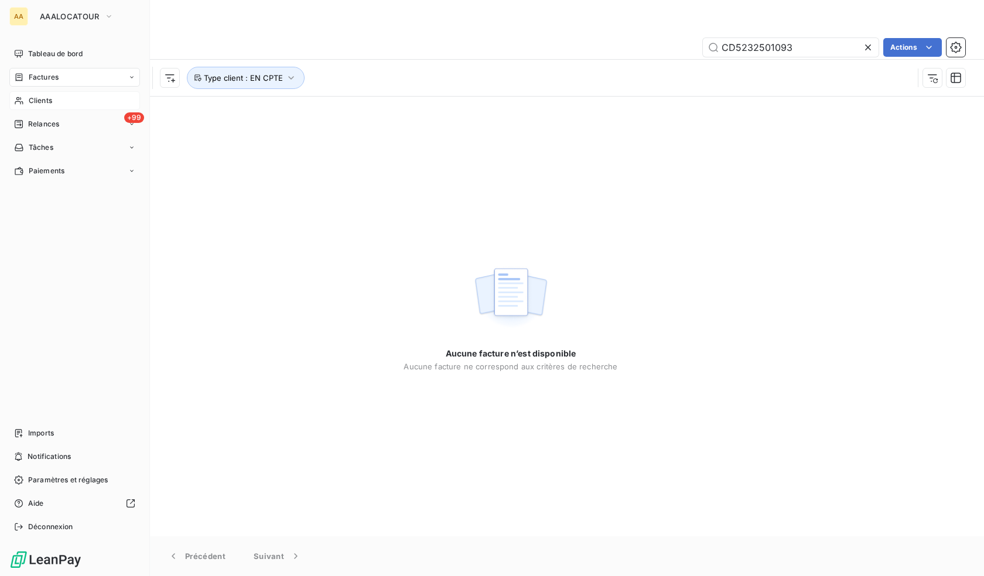
click at [24, 81] on div "Factures" at bounding box center [36, 77] width 44 height 11
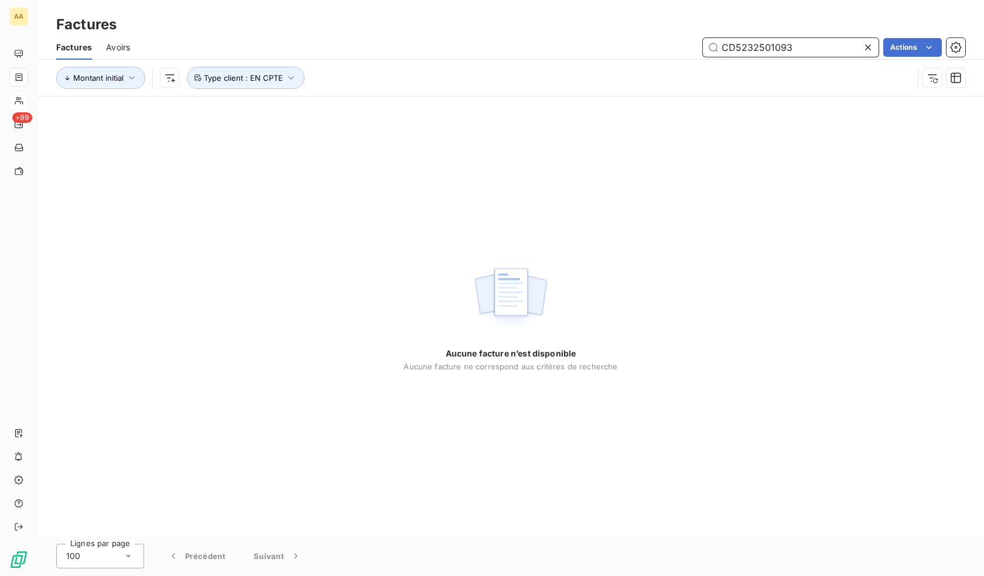
click at [825, 46] on input "CD5232501093" at bounding box center [791, 47] width 176 height 19
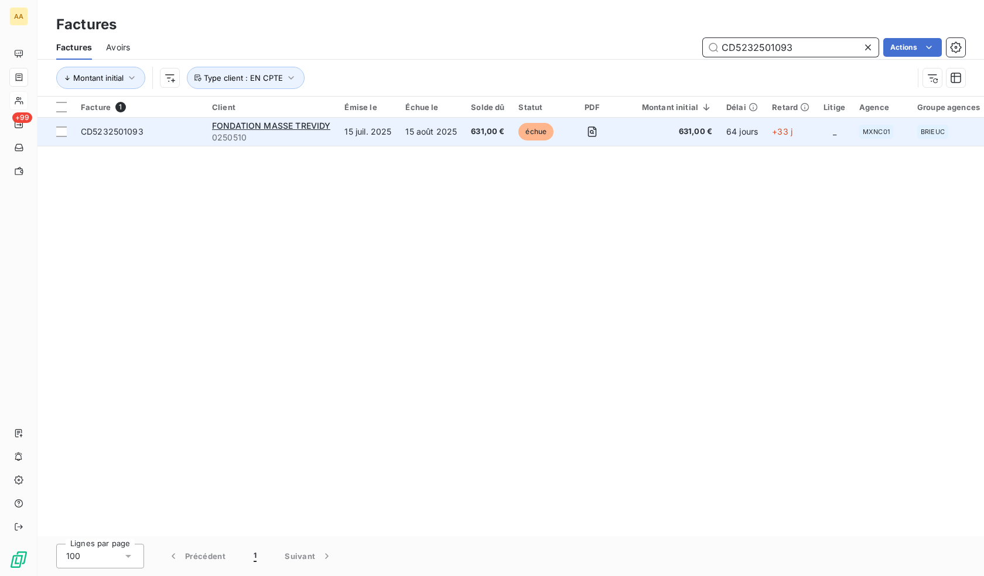
type input "CD5232501093"
click at [415, 132] on td "15 août 2025" at bounding box center [431, 132] width 66 height 28
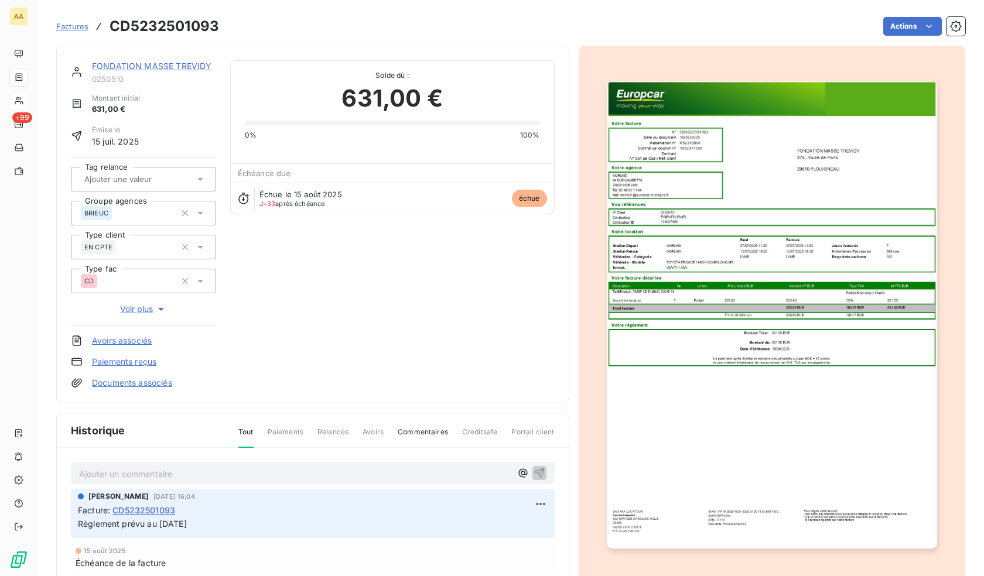
click at [148, 65] on link "FONDATION MASSE TREVIDY" at bounding box center [151, 66] width 119 height 10
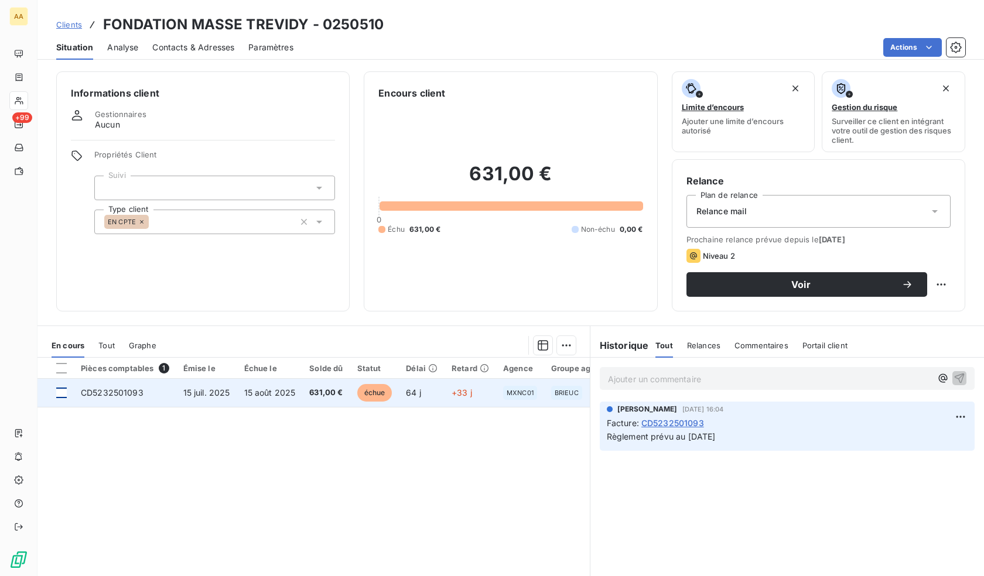
click at [62, 395] on div at bounding box center [61, 393] width 11 height 11
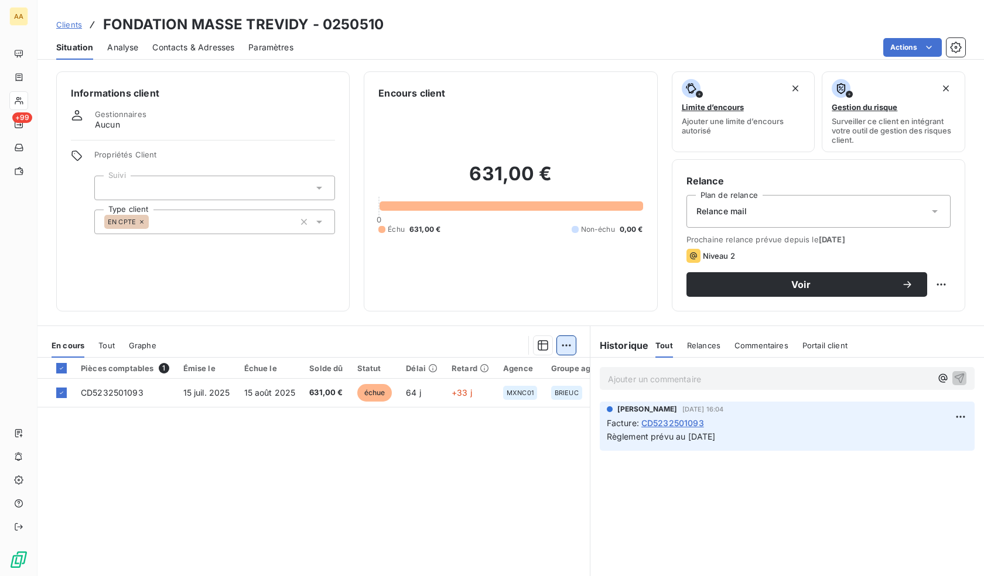
click at [561, 344] on html "AA +99 Clients FONDATION MASSE TREVIDY - 0250510 Situation Analyse Contacts & A…" at bounding box center [492, 288] width 984 height 576
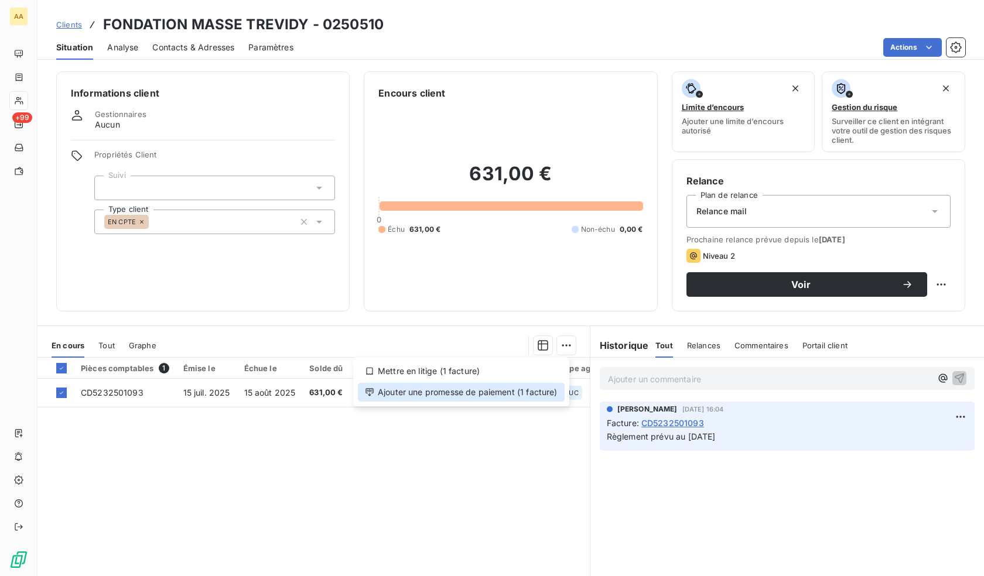
click at [506, 393] on div "Ajouter une promesse de paiement (1 facture)" at bounding box center [461, 392] width 207 height 19
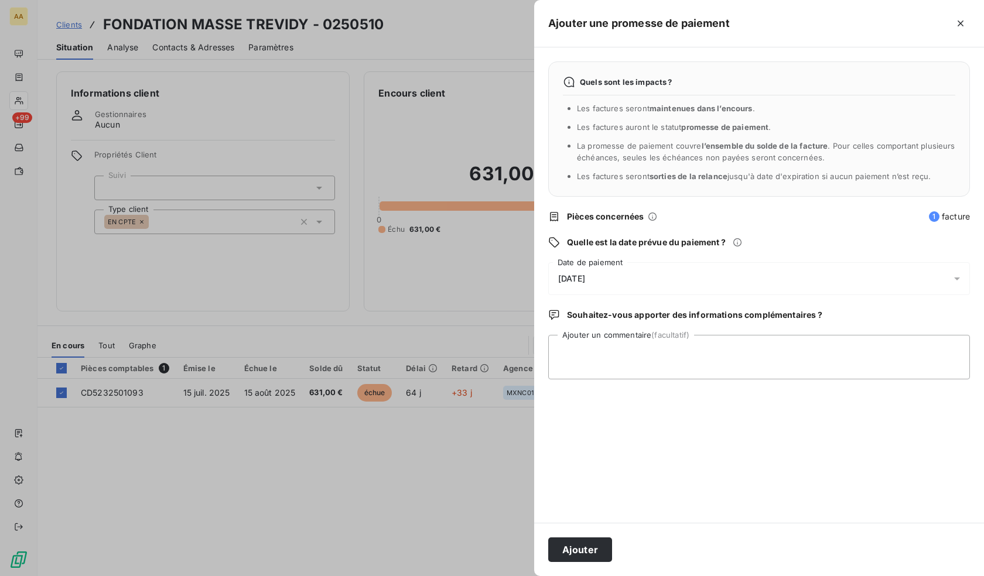
click at [615, 279] on div "[DATE]" at bounding box center [759, 278] width 422 height 33
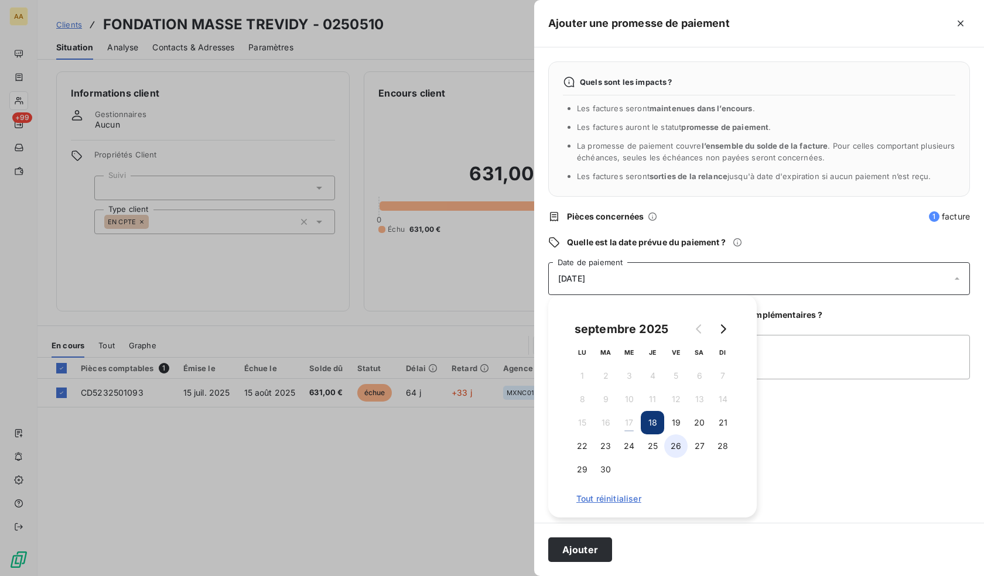
click at [676, 447] on button "26" at bounding box center [675, 445] width 23 height 23
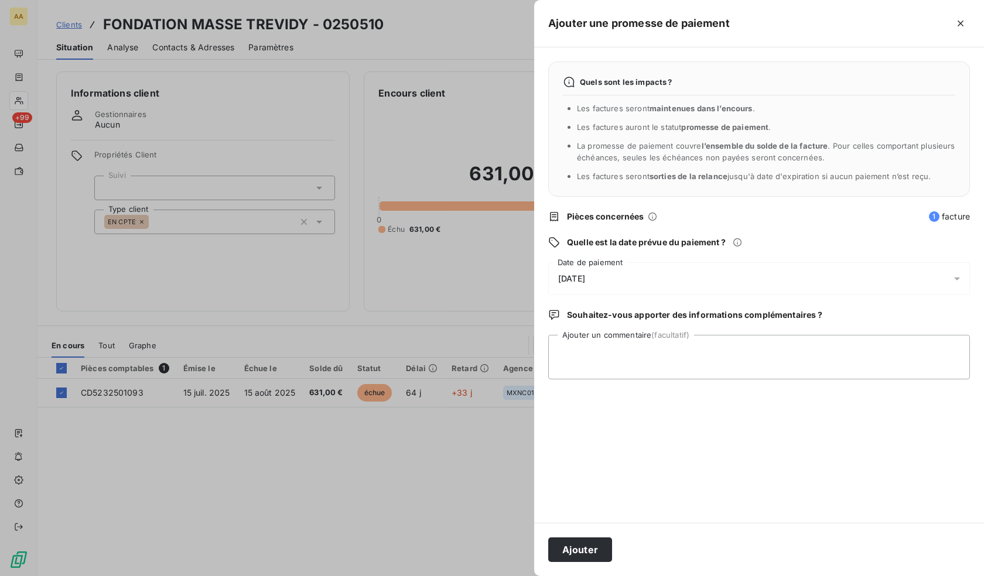
click at [796, 483] on div "Quels sont les impacts ? Les factures seront maintenues dans l’encours . Les fa…" at bounding box center [759, 284] width 450 height 475
click at [645, 368] on textarea "Ajouter un commentaire (facultatif)" at bounding box center [759, 357] width 422 height 44
click at [737, 350] on textarea "Le client m'a indiqué un règlement au" at bounding box center [759, 357] width 422 height 44
click at [635, 354] on textarea "Le client m'a indiqué un règlement au 22/09" at bounding box center [759, 357] width 422 height 44
type textarea "Le client m'a indiqué par mail un règlement au 22/09"
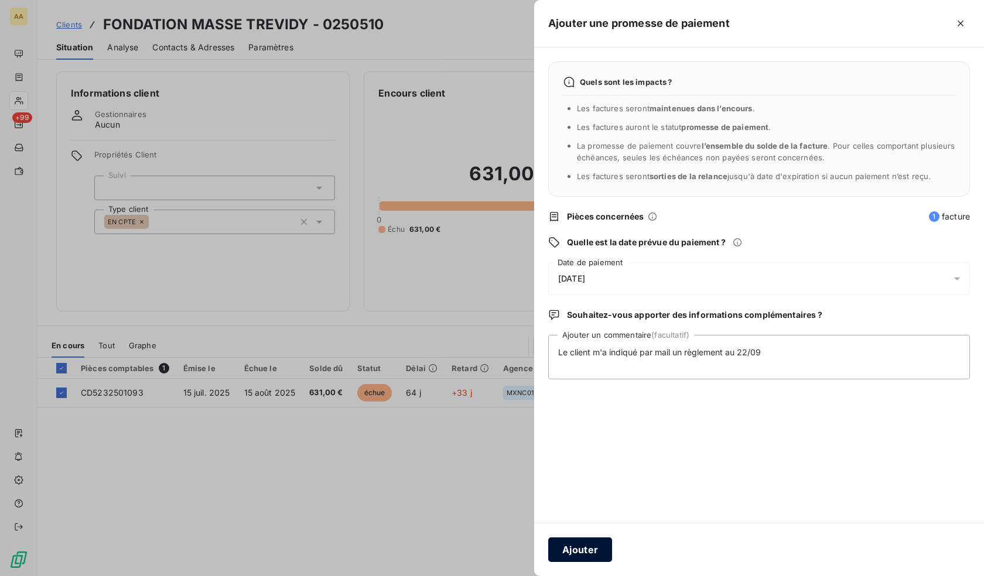
click at [578, 552] on button "Ajouter" at bounding box center [580, 550] width 64 height 25
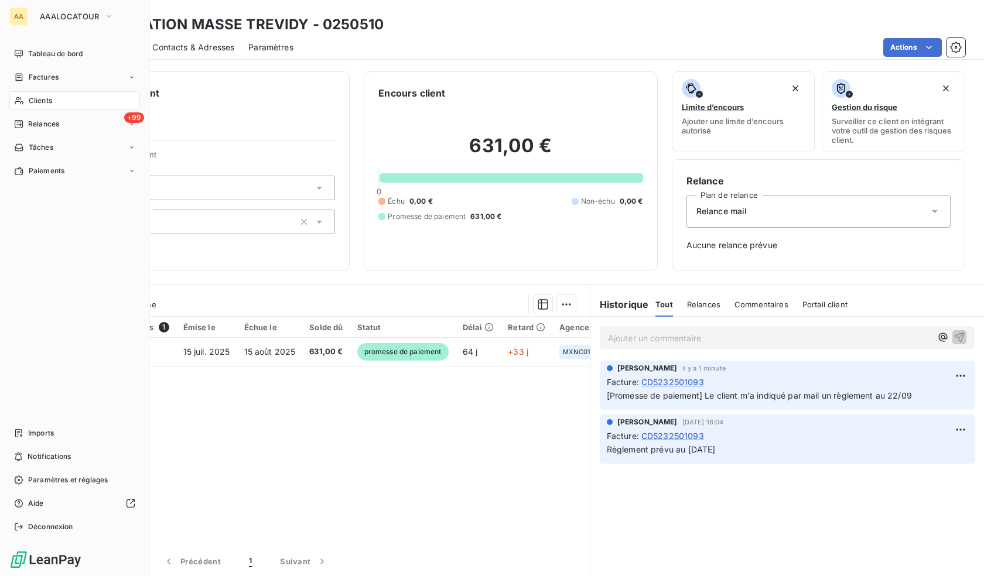
click at [32, 125] on span "Relances" at bounding box center [43, 124] width 31 height 11
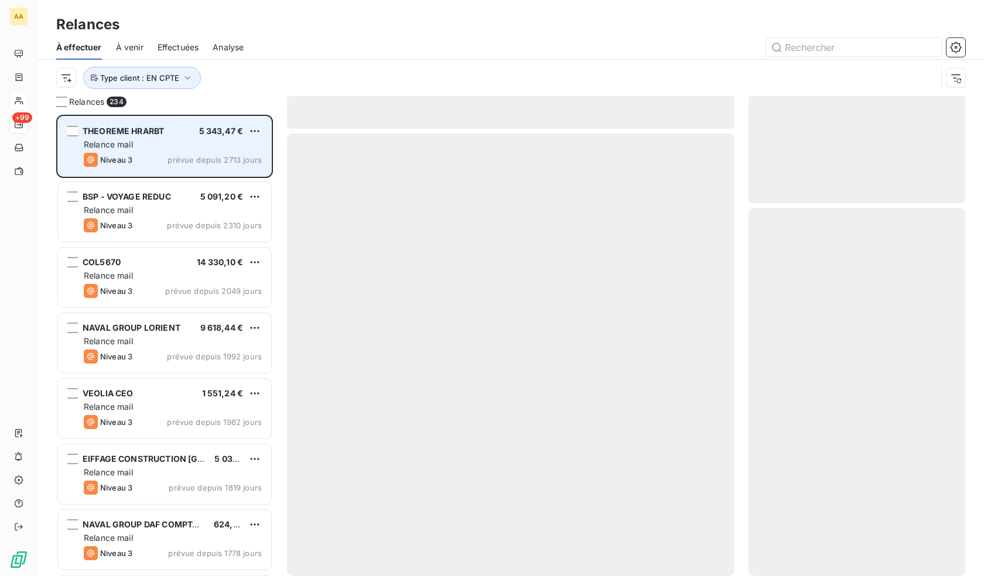
scroll to position [453, 208]
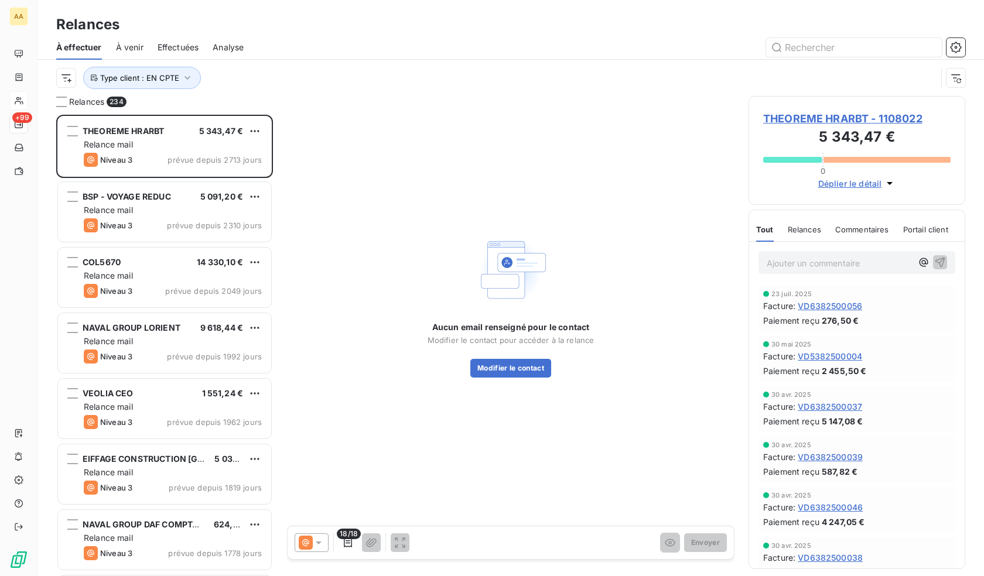
click at [26, 97] on div at bounding box center [18, 100] width 19 height 19
click at [20, 92] on div at bounding box center [18, 100] width 19 height 19
click at [23, 110] on nav "+99" at bounding box center [18, 112] width 18 height 136
click at [5, 225] on div "AA +99" at bounding box center [18, 288] width 37 height 576
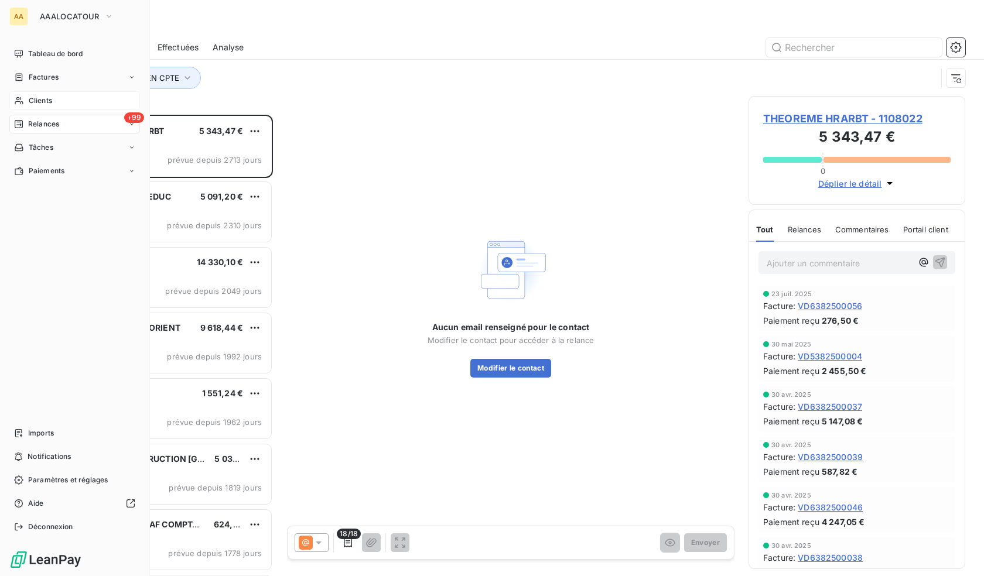
click at [44, 102] on span "Clients" at bounding box center [40, 100] width 23 height 11
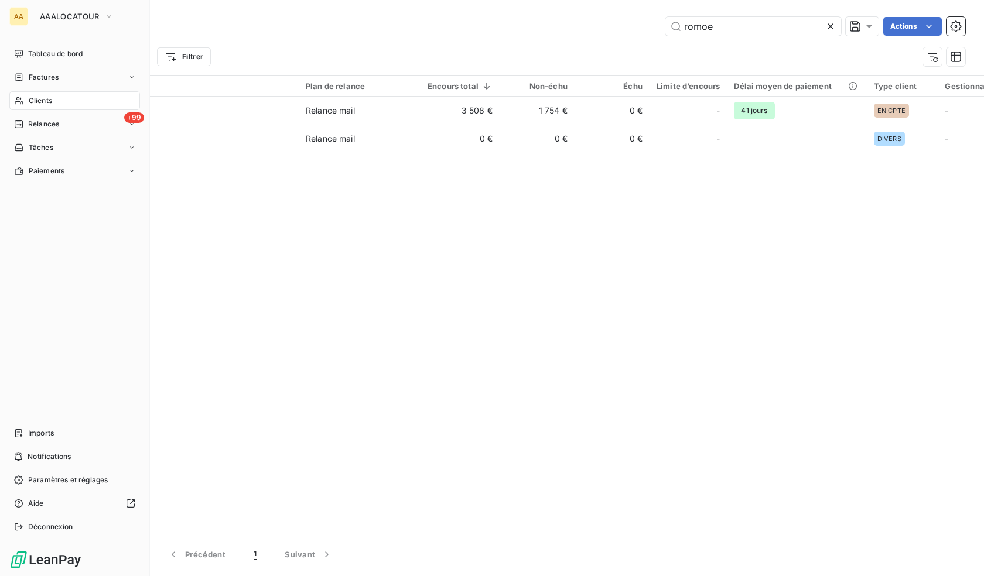
click at [43, 123] on span "Relances" at bounding box center [43, 124] width 31 height 11
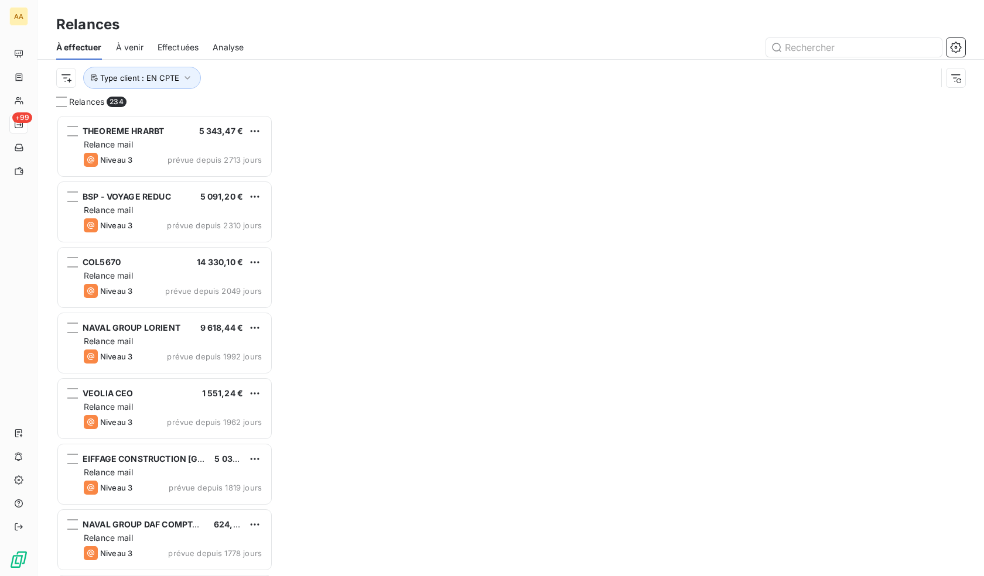
click at [812, 46] on input "text" at bounding box center [854, 47] width 176 height 19
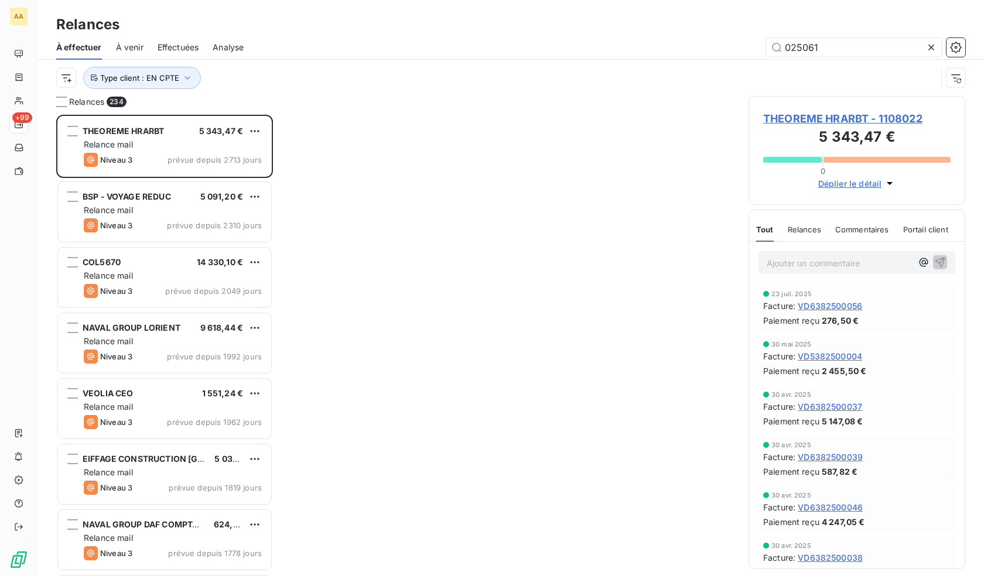
scroll to position [453, 208]
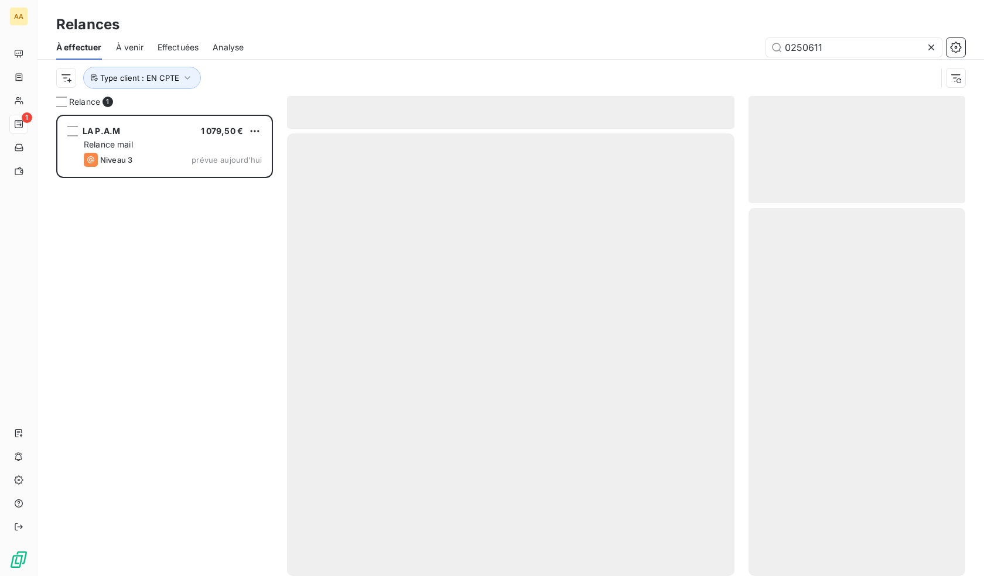
scroll to position [453, 208]
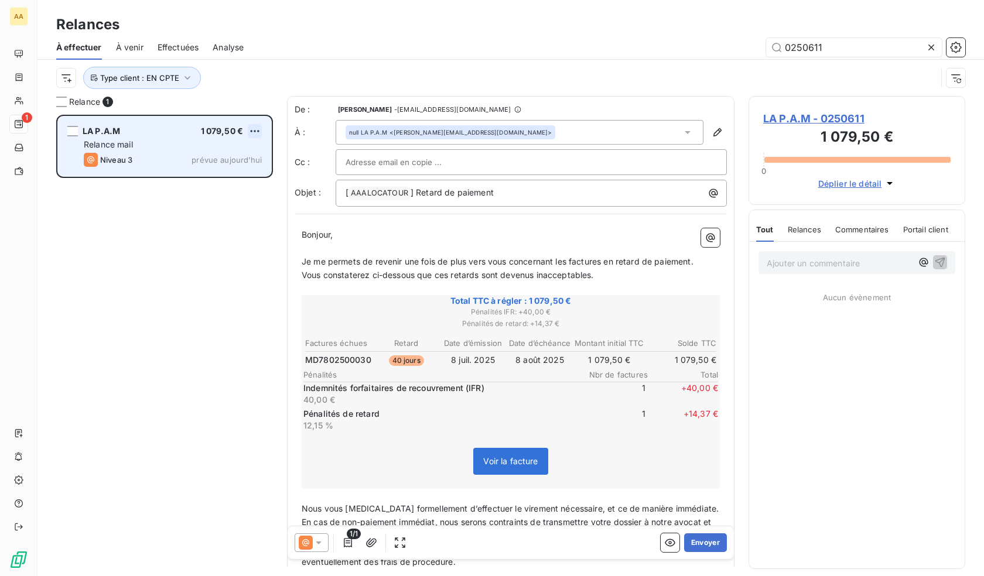
type input "0250611"
click at [256, 132] on html "AA 1 Relances À effectuer À venir Effectuées Analyse 0250611 Type client : EN C…" at bounding box center [492, 288] width 984 height 576
click at [217, 156] on div "Replanifier cette action" at bounding box center [204, 154] width 105 height 19
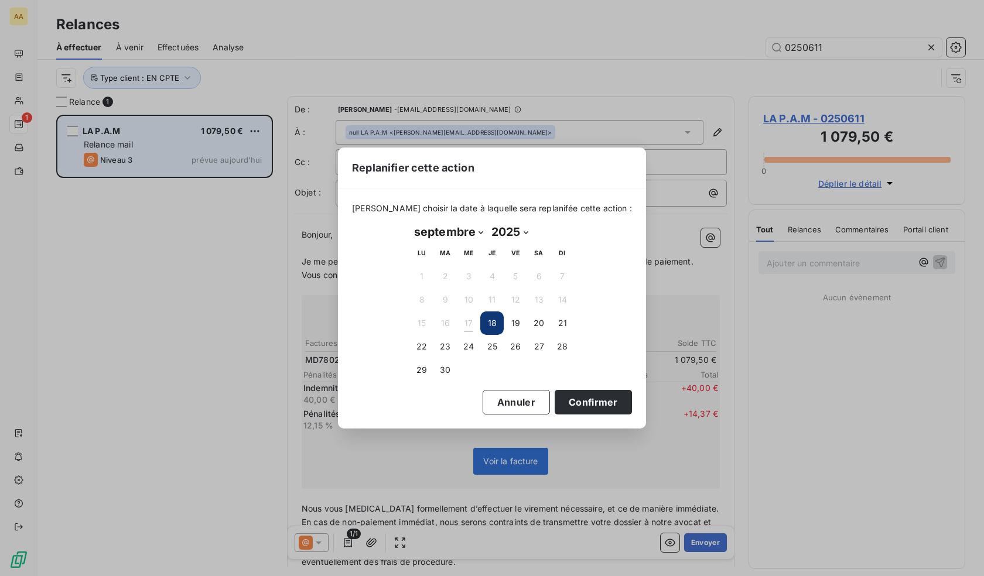
click at [464, 234] on select "janvier février mars avril mai juin juillet août septembre octobre novembre déc…" at bounding box center [448, 231] width 77 height 19
click at [478, 234] on select "janvier février mars avril mai juin juillet août septembre octobre novembre déc…" at bounding box center [448, 231] width 77 height 19
click at [480, 232] on select "janvier février mars avril mai juin juillet août septembre octobre novembre déc…" at bounding box center [448, 231] width 77 height 19
select select "9"
click at [410, 222] on select "janvier février mars avril mai juin juillet août septembre octobre novembre déc…" at bounding box center [448, 231] width 77 height 19
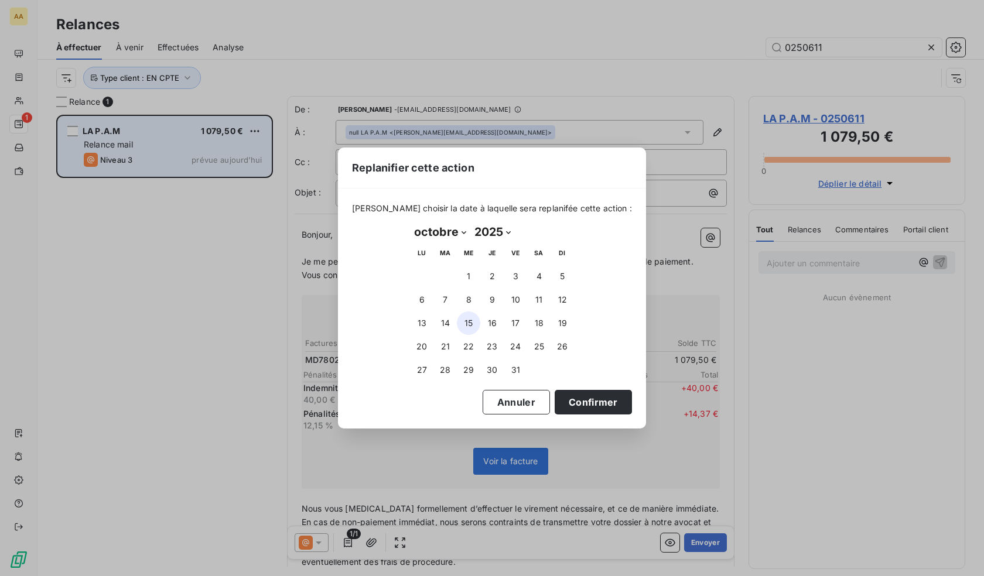
click at [464, 324] on button "15" at bounding box center [468, 322] width 23 height 23
click at [423, 324] on button "13" at bounding box center [421, 322] width 23 height 23
click at [582, 406] on button "Confirmer" at bounding box center [592, 402] width 77 height 25
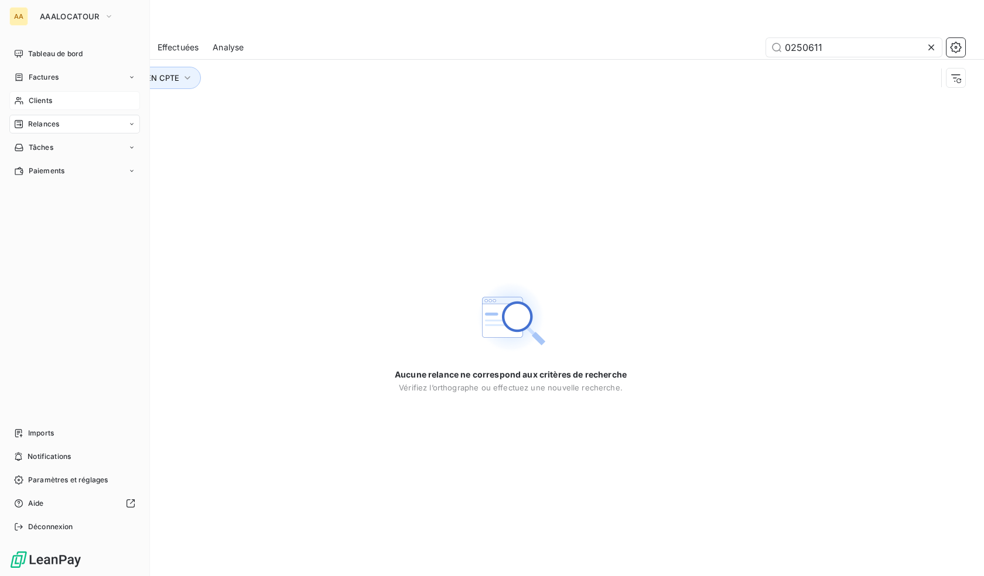
click at [35, 101] on span "Clients" at bounding box center [40, 100] width 23 height 11
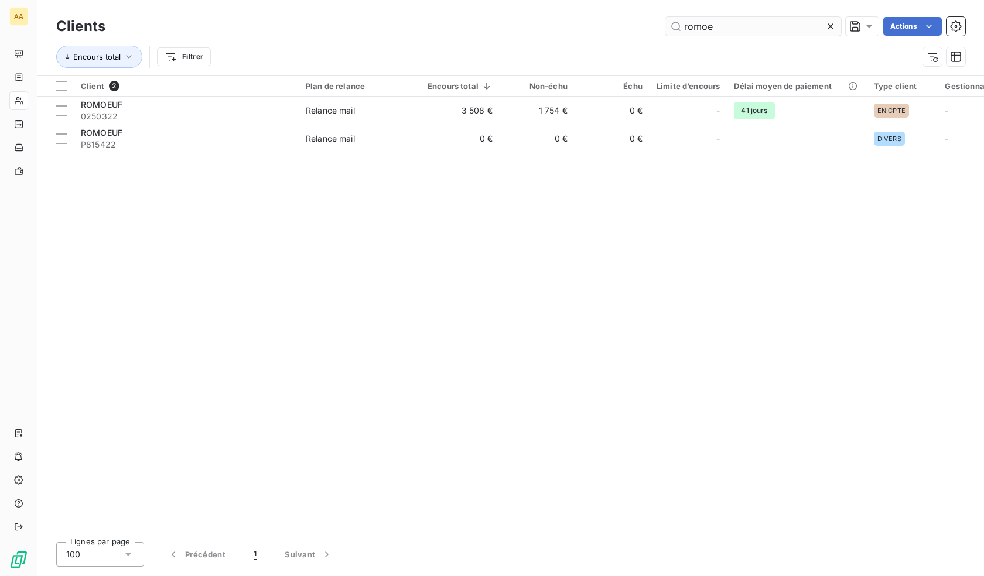
click at [726, 28] on input "romoe" at bounding box center [753, 26] width 176 height 19
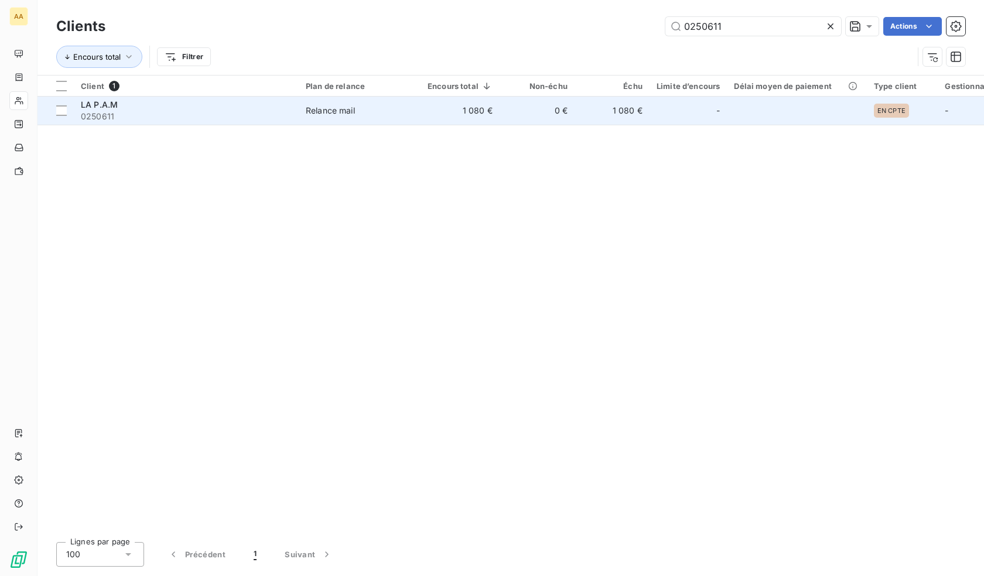
type input "0250611"
click at [245, 114] on span "0250611" at bounding box center [186, 117] width 211 height 12
click at [330, 112] on div "Relance mail" at bounding box center [330, 111] width 49 height 12
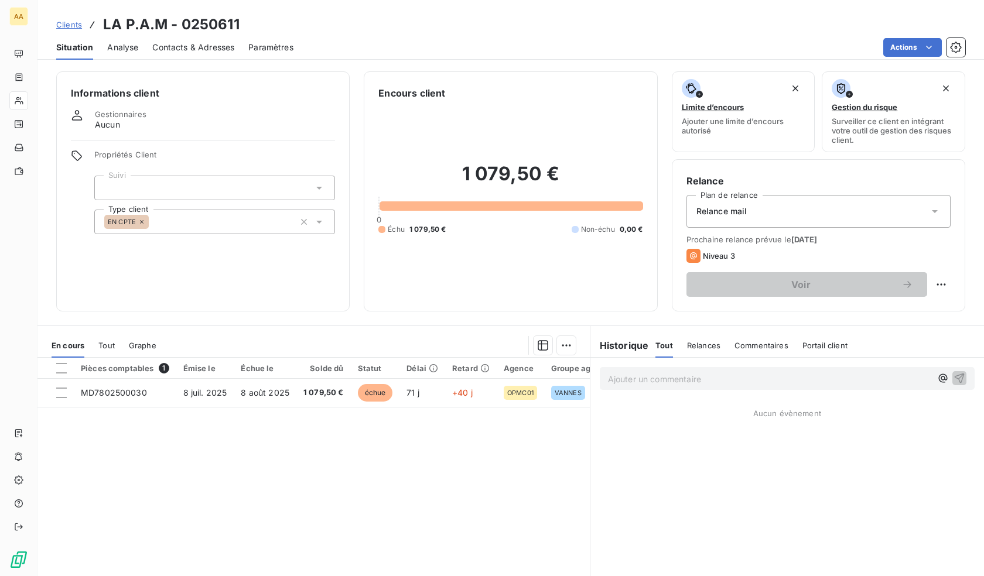
click at [196, 38] on div "Contacts & Adresses" at bounding box center [193, 47] width 82 height 25
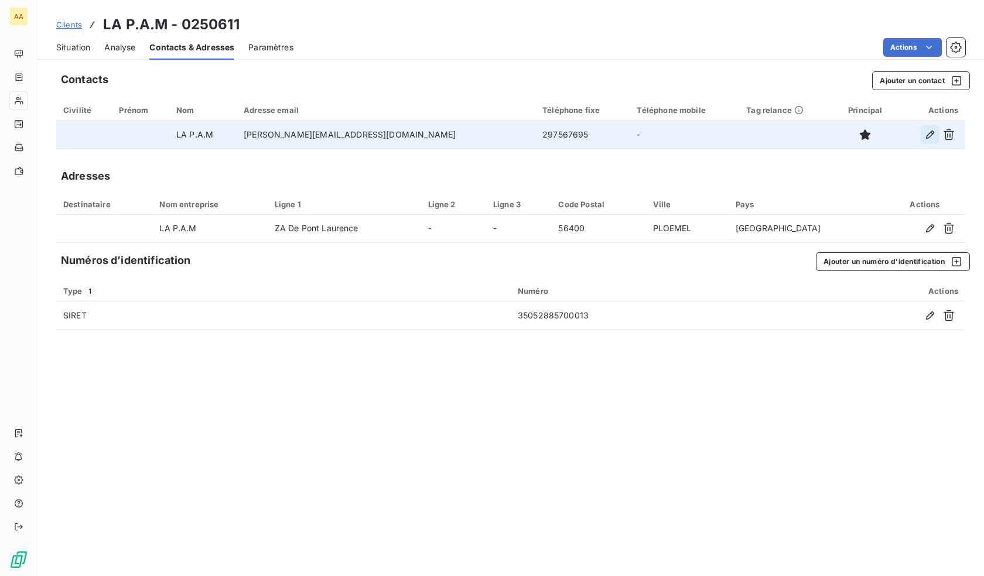
click at [930, 132] on icon "button" at bounding box center [930, 135] width 8 height 8
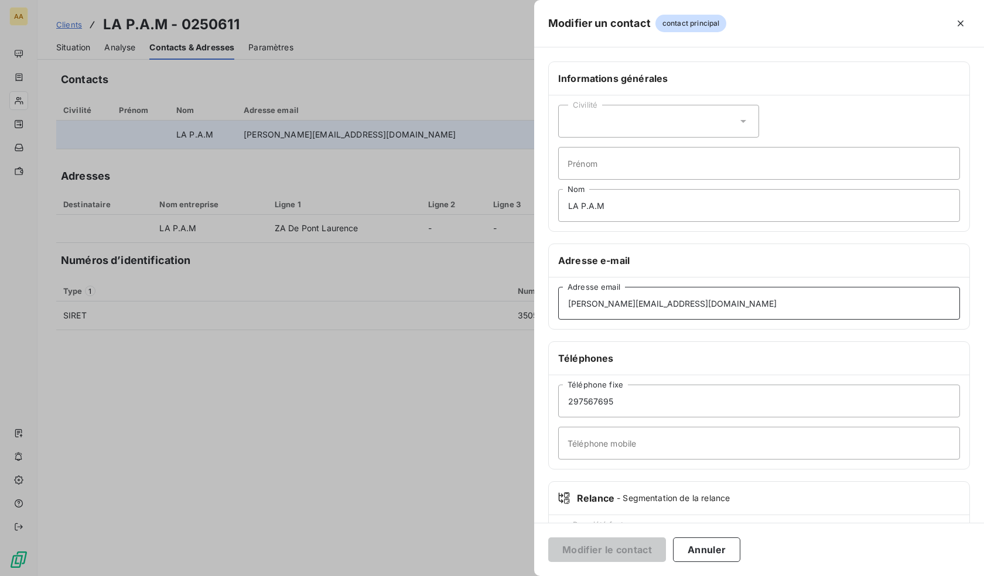
drag, startPoint x: 714, startPoint y: 312, endPoint x: 469, endPoint y: 300, distance: 245.6
click at [469, 576] on div "Modifier un contact contact principal Informations générales Civilité Prénom LA…" at bounding box center [492, 576] width 984 height 0
paste input "[EMAIL_ADDRESS][DOMAIN_NAME]"
type input "[EMAIL_ADDRESS][DOMAIN_NAME]"
click at [590, 546] on button "Modifier le contact" at bounding box center [607, 550] width 118 height 25
